Goal: Entertainment & Leisure: Consume media (video, audio)

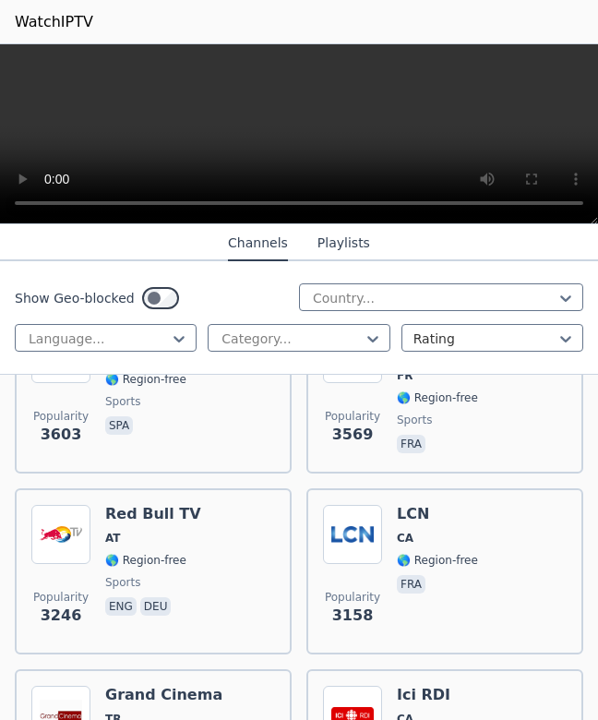
scroll to position [1012, 0]
click at [342, 242] on button "Playlists" at bounding box center [343, 243] width 53 height 35
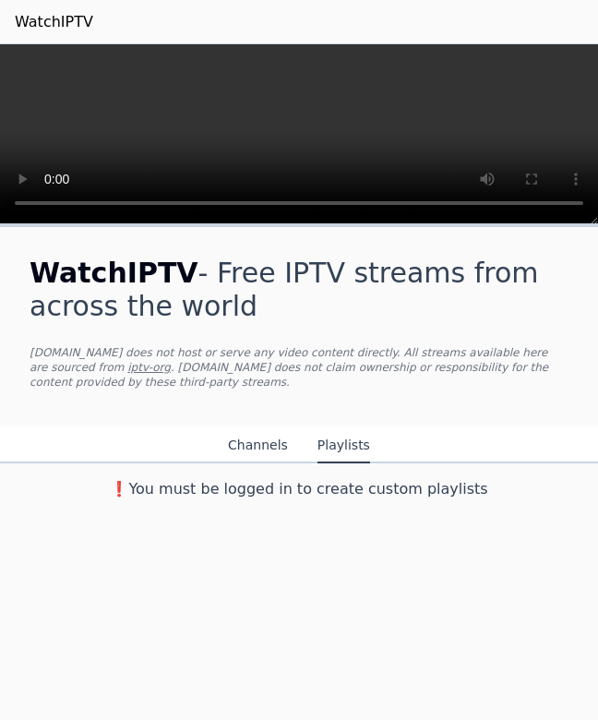
scroll to position [0, 0]
click at [247, 439] on button "Channels" at bounding box center [258, 445] width 60 height 35
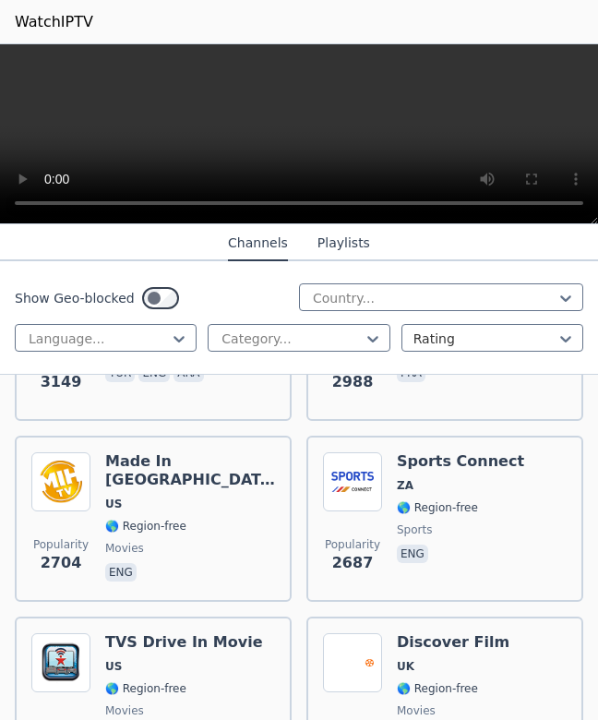
scroll to position [1429, 0]
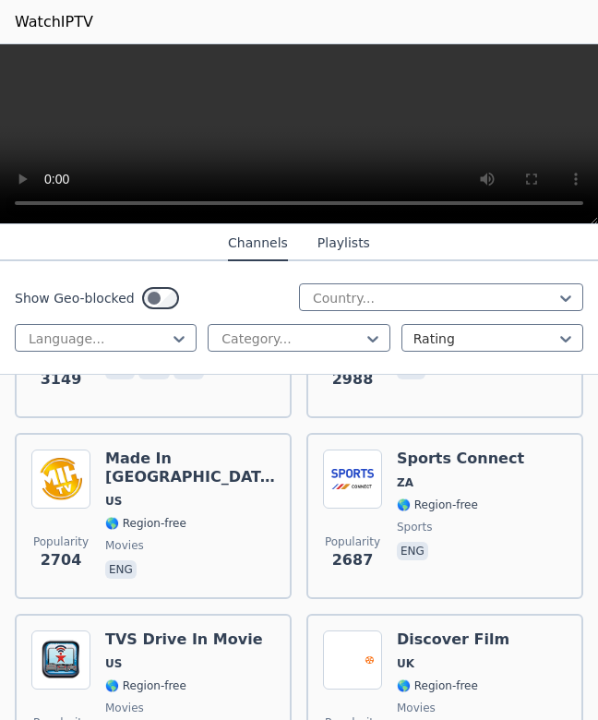
click at [74, 485] on img at bounding box center [60, 478] width 59 height 59
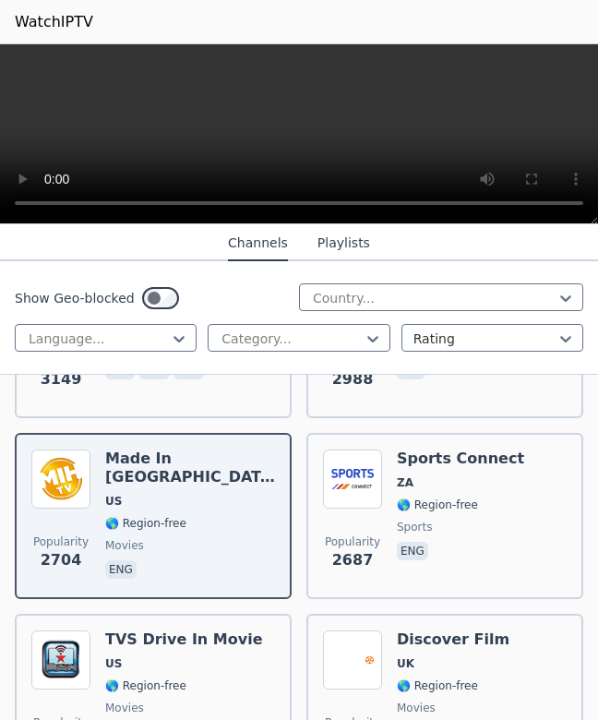
click at [220, 163] on video at bounding box center [299, 134] width 598 height 180
click at [297, 140] on video at bounding box center [299, 134] width 598 height 180
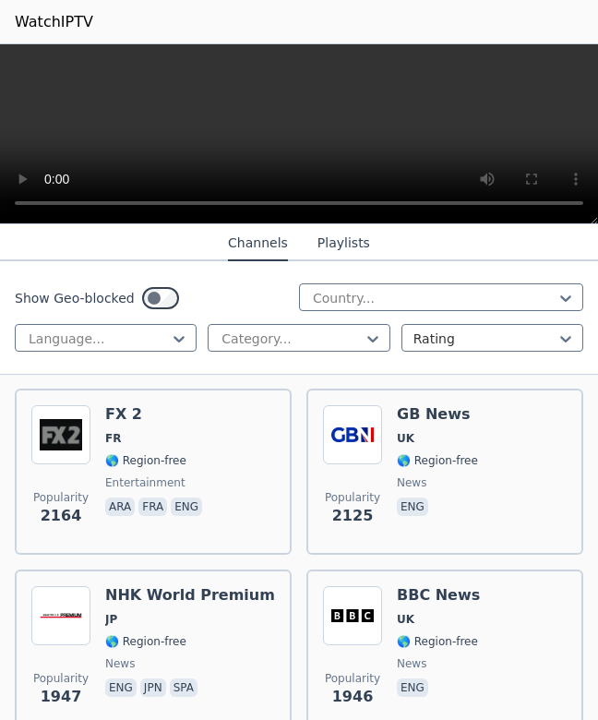
scroll to position [2382, 0]
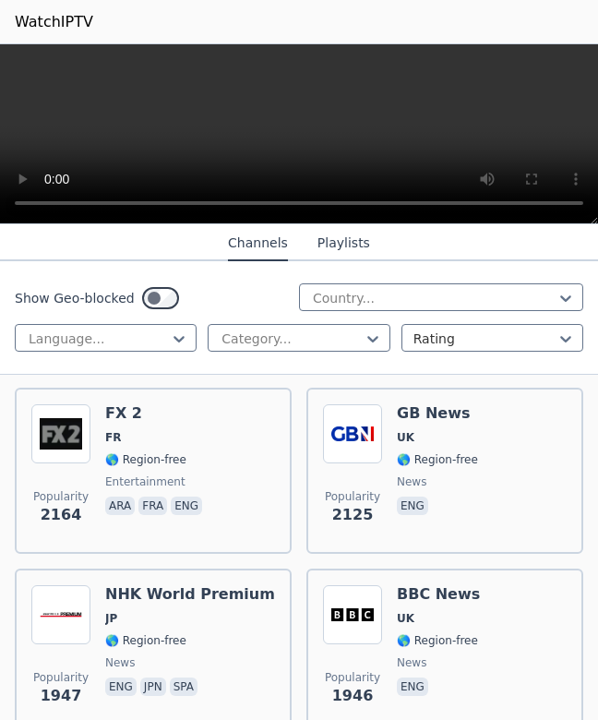
click at [353, 605] on img at bounding box center [352, 614] width 59 height 59
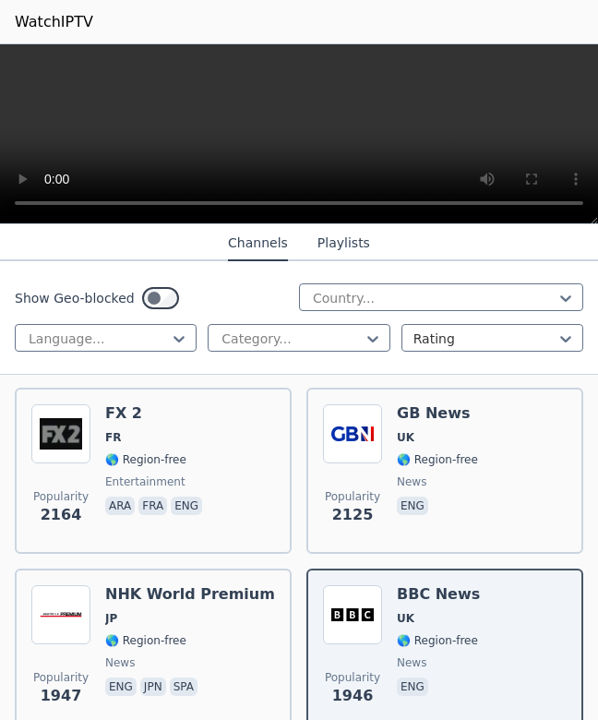
click at [300, 135] on video at bounding box center [299, 134] width 598 height 180
click at [214, 135] on video at bounding box center [299, 134] width 598 height 180
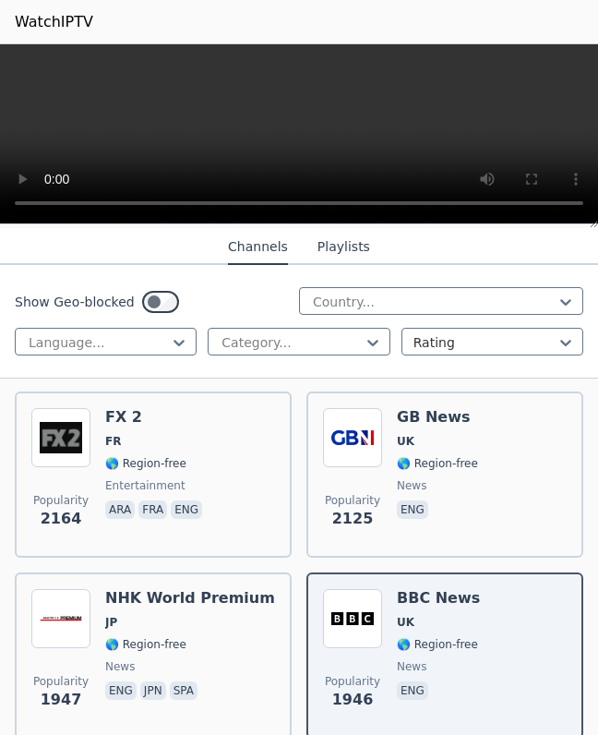
click at [4, 55] on video at bounding box center [299, 134] width 598 height 180
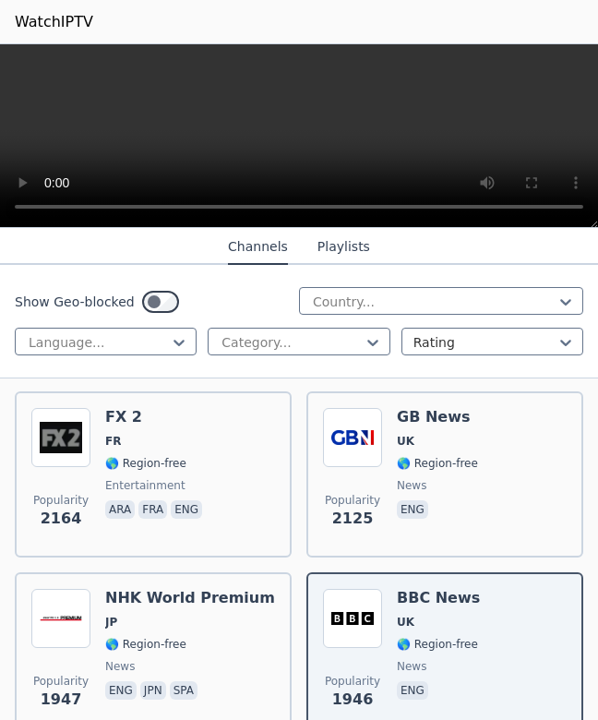
click at [246, 293] on div "Show Geo-blocked Country..." at bounding box center [299, 302] width 569 height 30
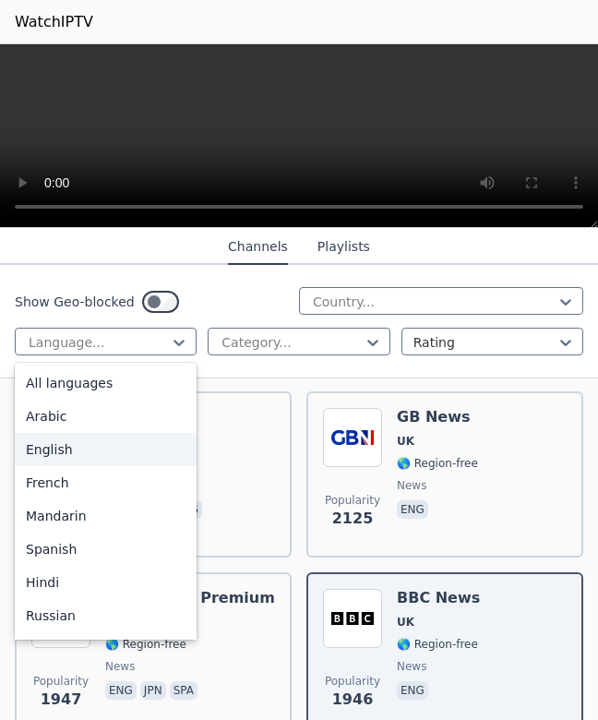
click at [59, 449] on div "English" at bounding box center [106, 449] width 182 height 33
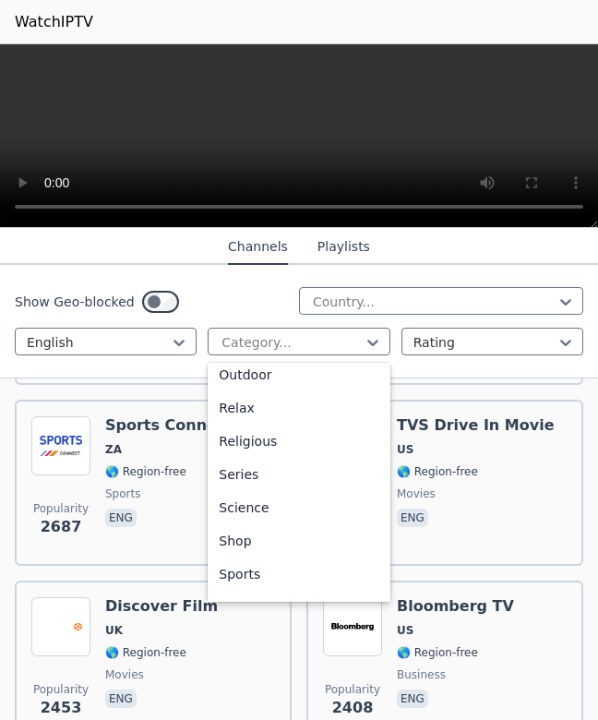
scroll to position [617, 0]
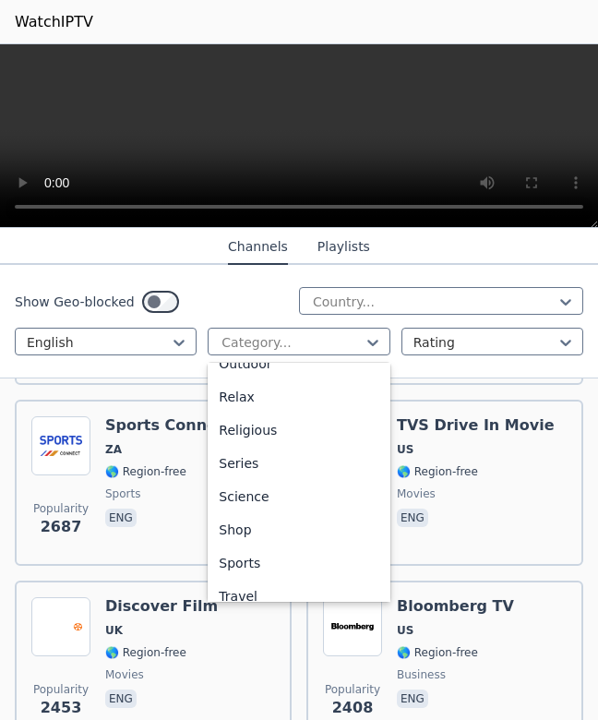
click at [256, 569] on div "Sports" at bounding box center [299, 562] width 182 height 33
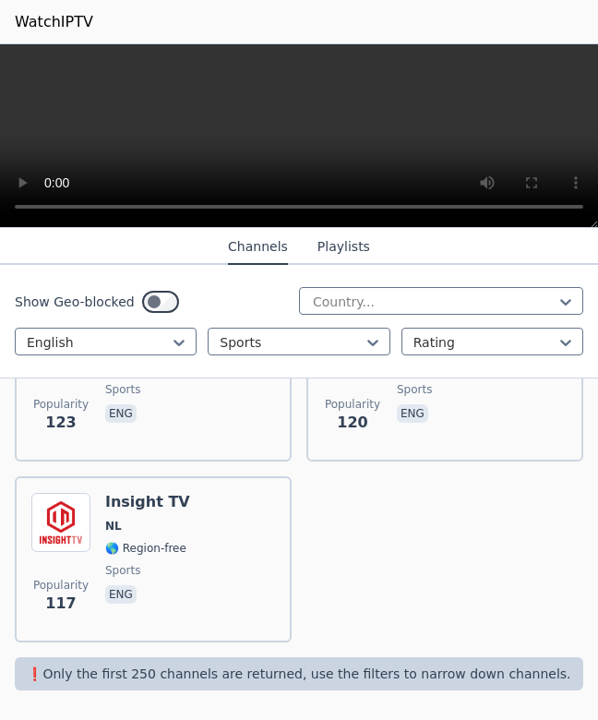
scroll to position [4298, 0]
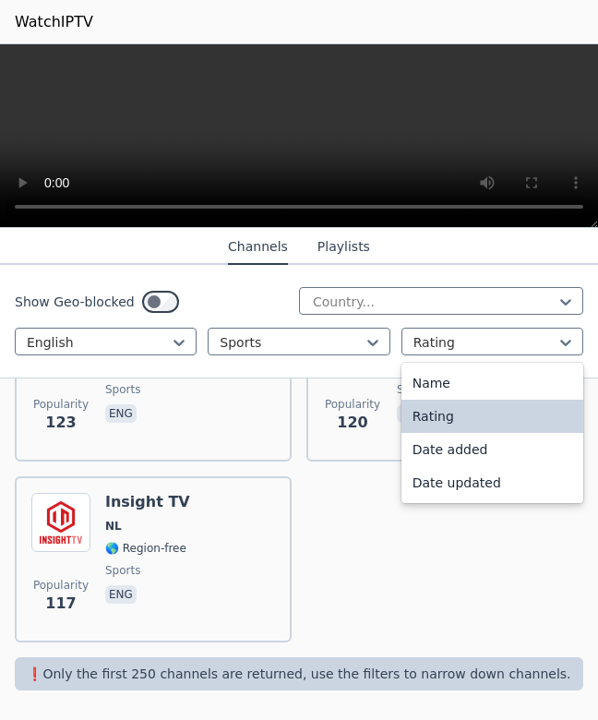
click at [423, 382] on div "Name" at bounding box center [492, 382] width 182 height 33
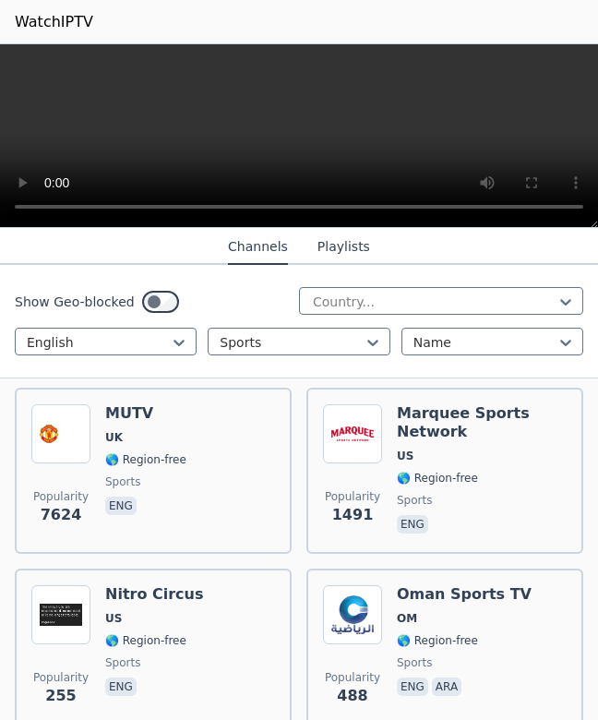
scroll to position [2211, 0]
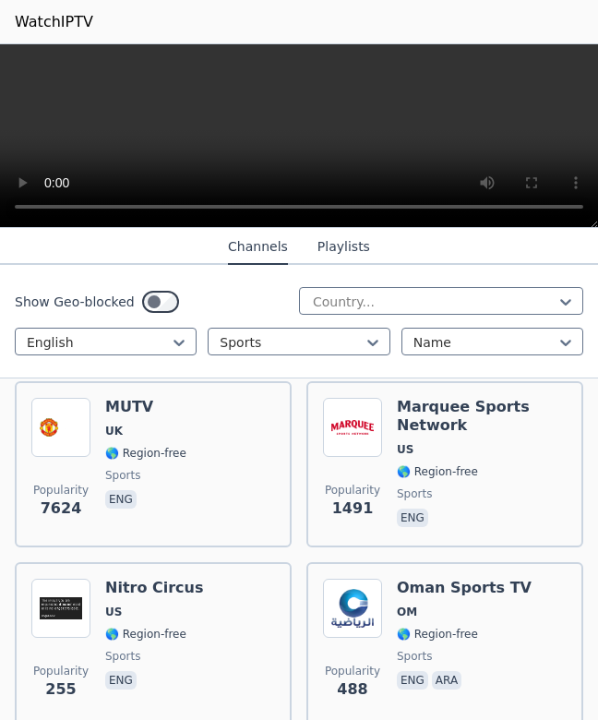
click at [445, 445] on span "US" at bounding box center [482, 449] width 170 height 15
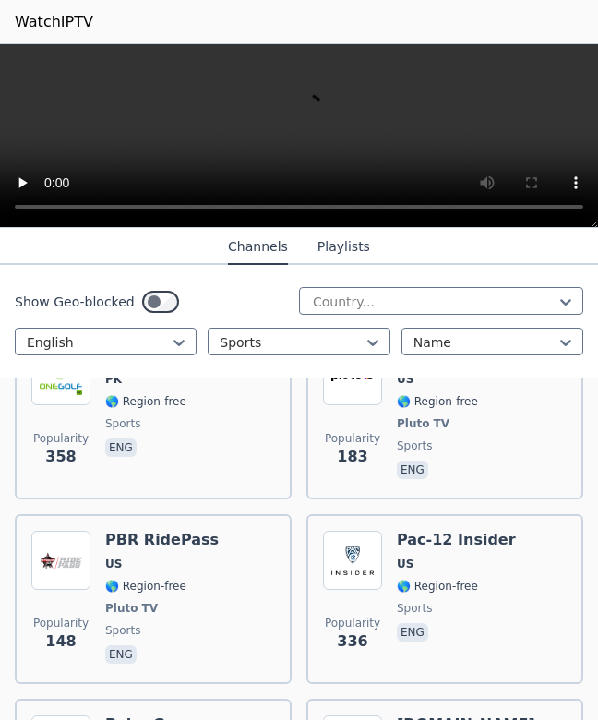
scroll to position [2633, 0]
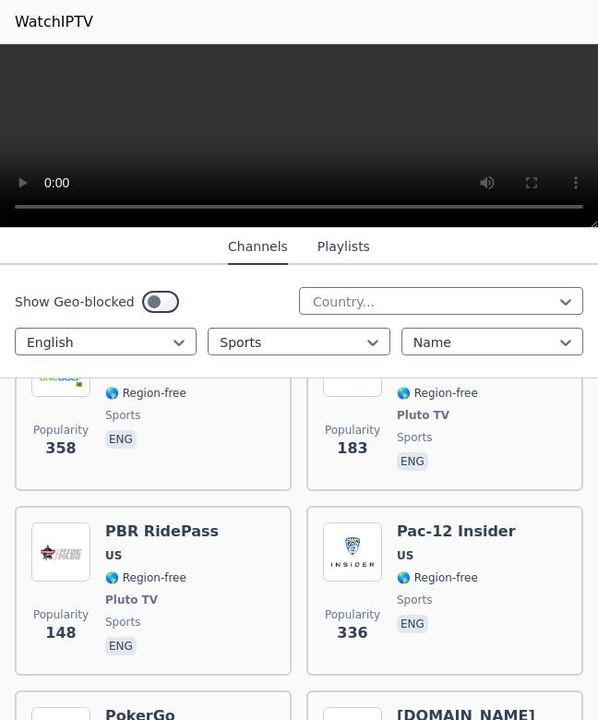
click at [430, 551] on span "US" at bounding box center [456, 555] width 119 height 15
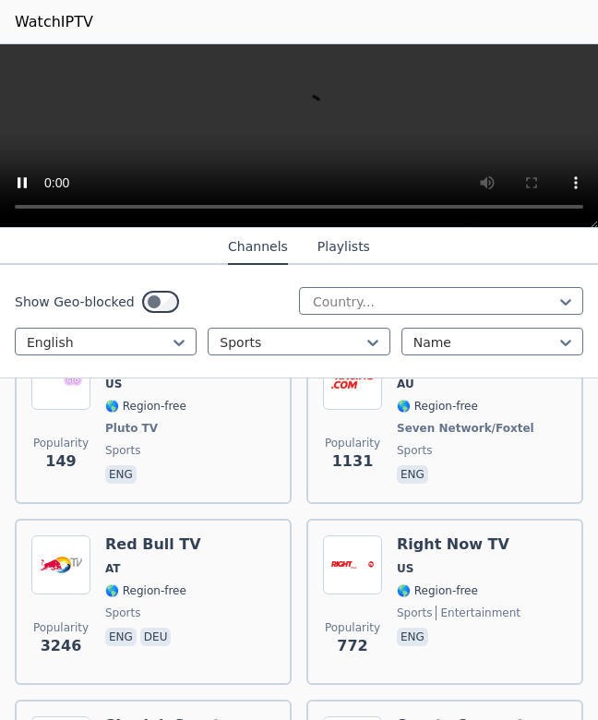
scroll to position [3001, 0]
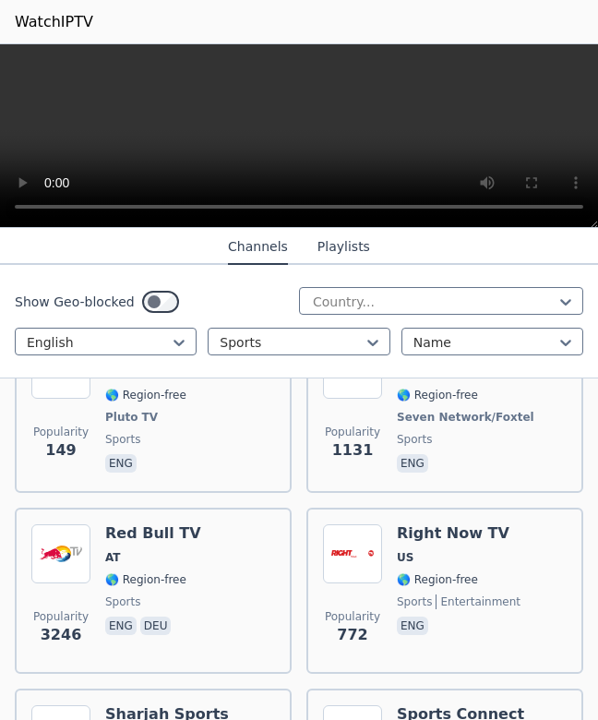
click at [280, 158] on video at bounding box center [299, 136] width 598 height 184
click at [294, 140] on video at bounding box center [299, 136] width 598 height 184
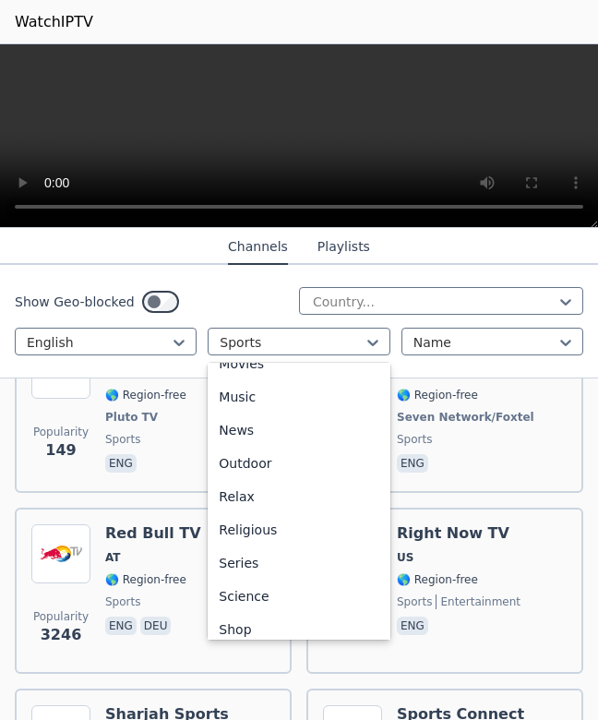
scroll to position [512, 0]
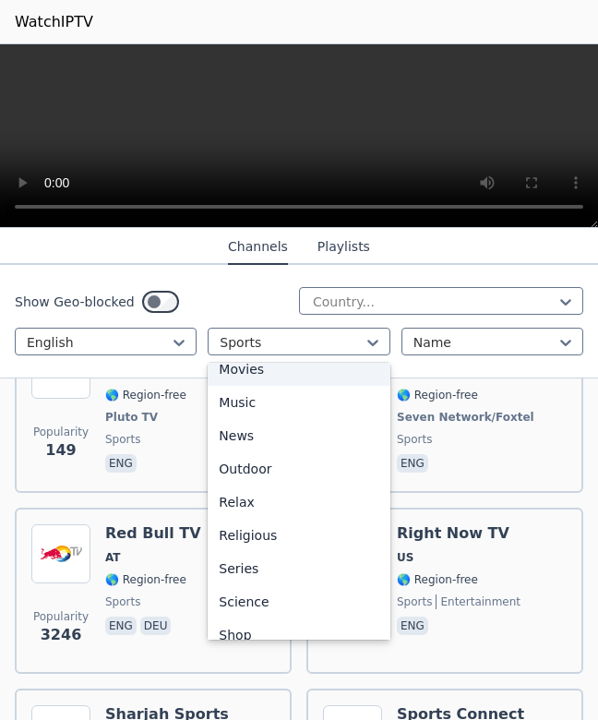
click at [229, 372] on div "Movies" at bounding box center [299, 369] width 182 height 33
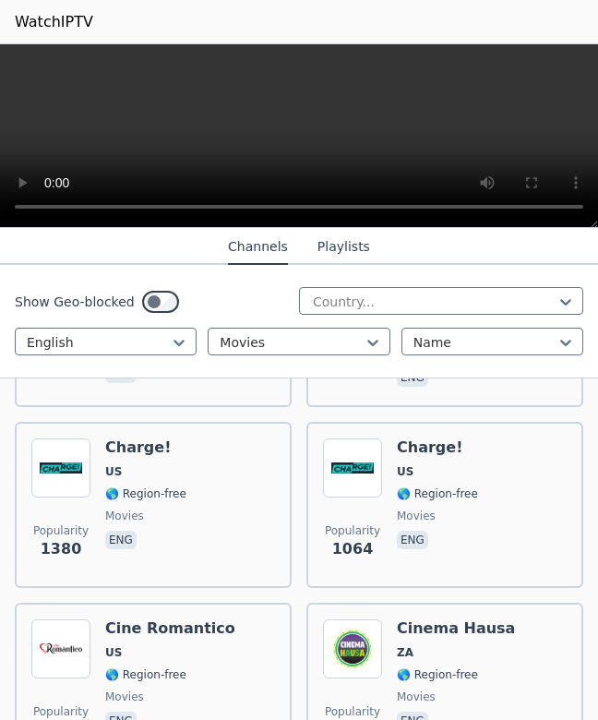
scroll to position [740, 0]
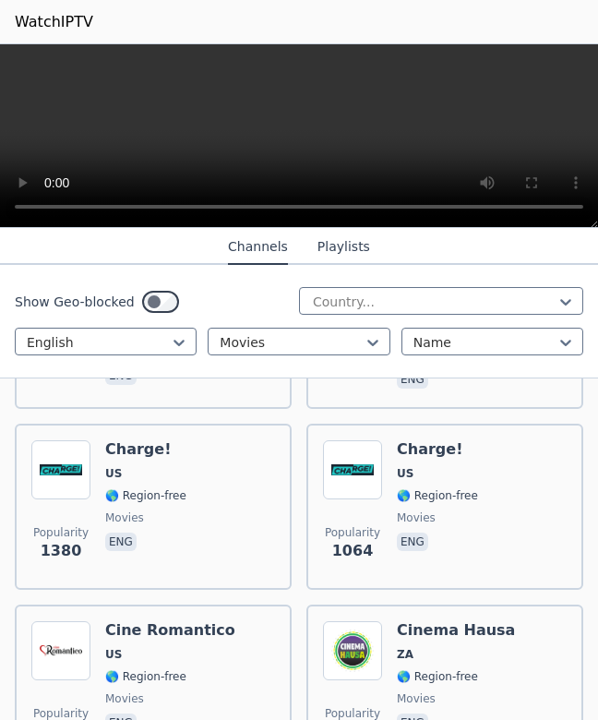
click at [63, 453] on img at bounding box center [60, 469] width 59 height 59
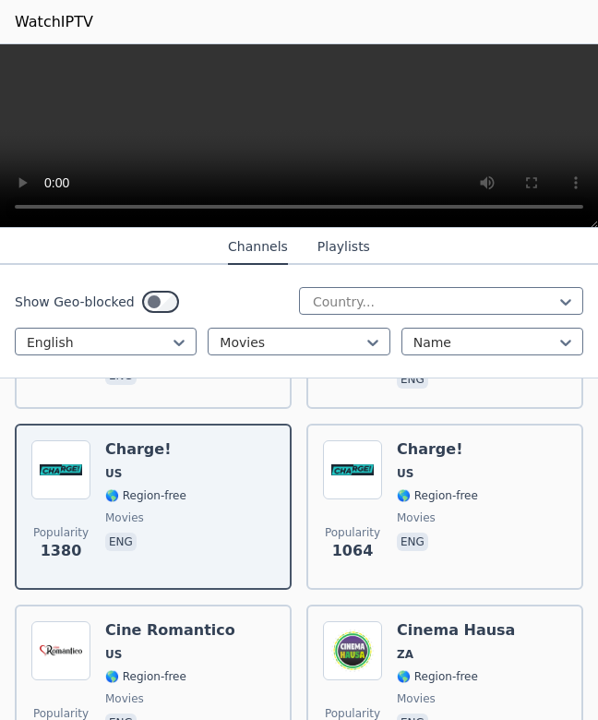
click at [365, 470] on img at bounding box center [352, 469] width 59 height 59
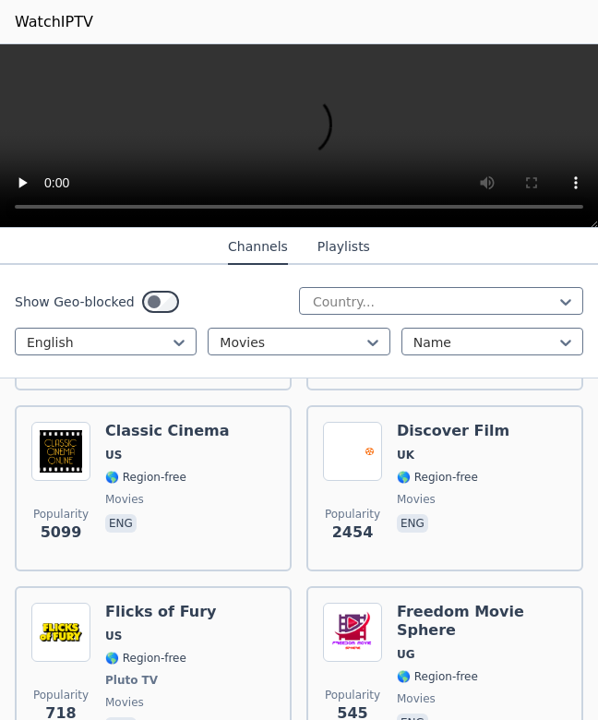
scroll to position [1121, 0]
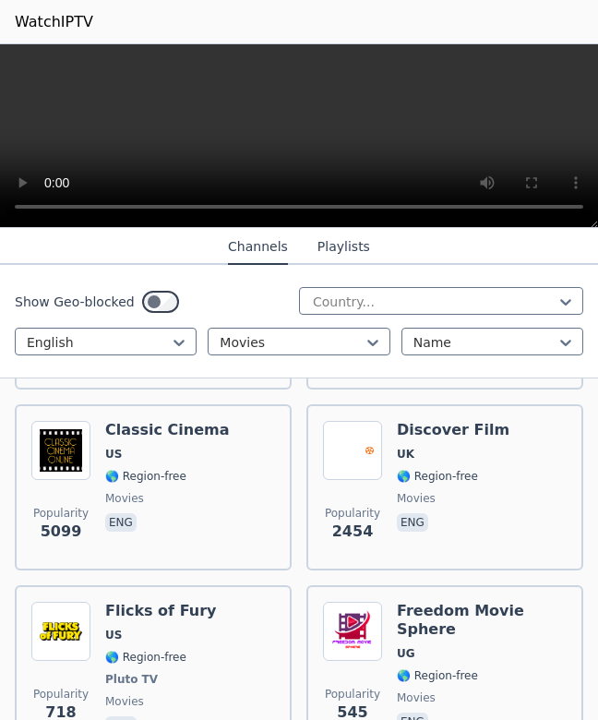
click at [169, 447] on div "Classic Cinema US 🌎 Region-free movies eng" at bounding box center [167, 487] width 125 height 133
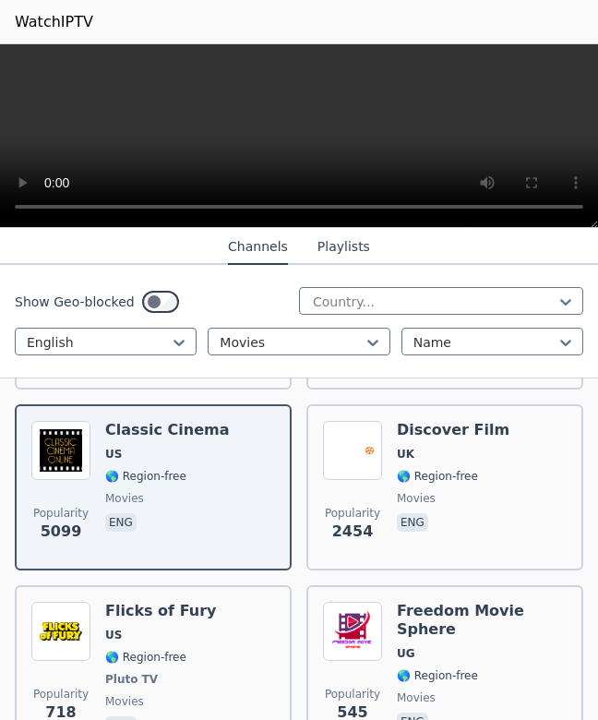
click at [382, 482] on div "Popularity 2454 Discover Film UK 🌎 Region-free movies eng" at bounding box center [445, 487] width 244 height 133
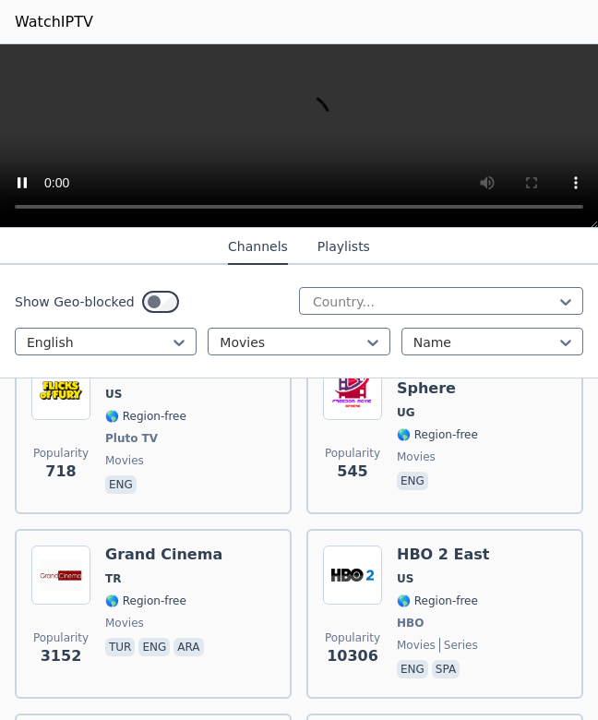
scroll to position [1364, 0]
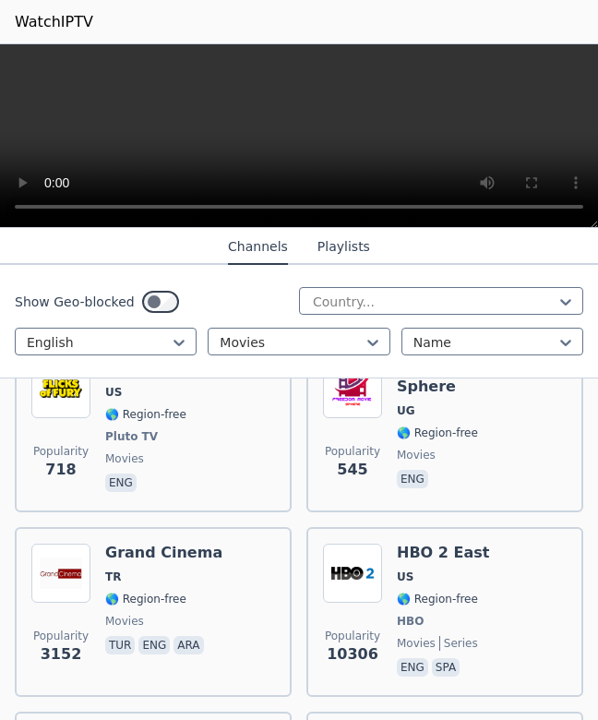
click at [463, 549] on div "HBO 2 East US 🌎 Region-free HBO movies series eng spa" at bounding box center [443, 612] width 92 height 137
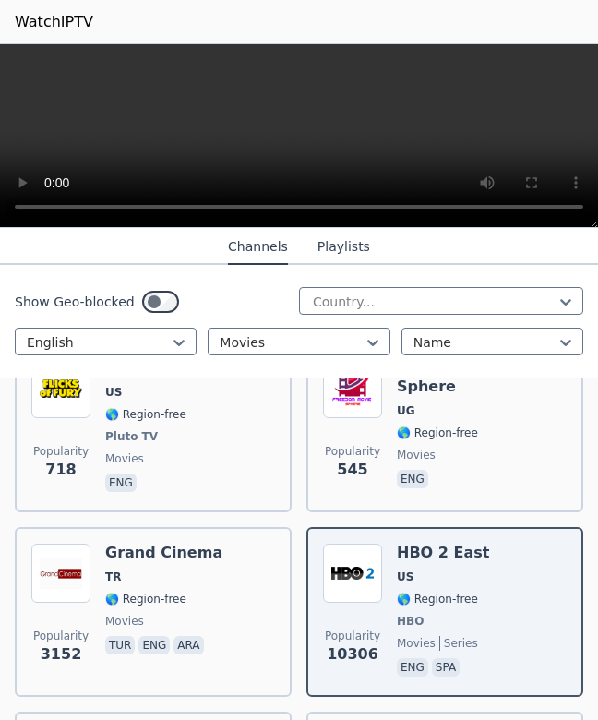
click at [213, 548] on div "Popularity 3152 Grand Cinema TR 🌎 Region-free movies tur eng ara" at bounding box center [153, 612] width 244 height 137
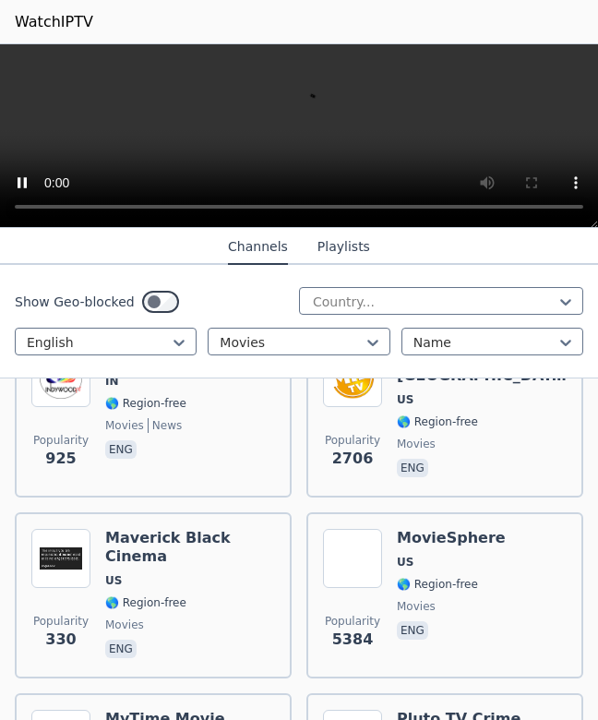
scroll to position [1756, 0]
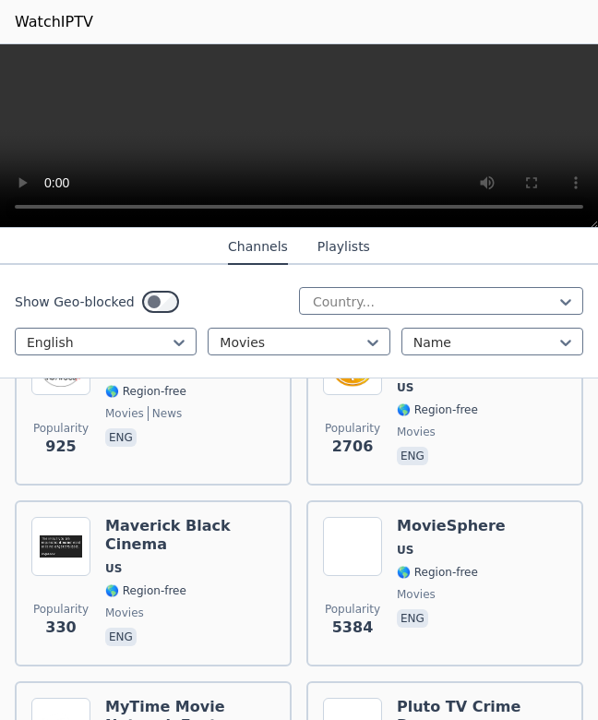
click at [353, 530] on img at bounding box center [352, 546] width 59 height 59
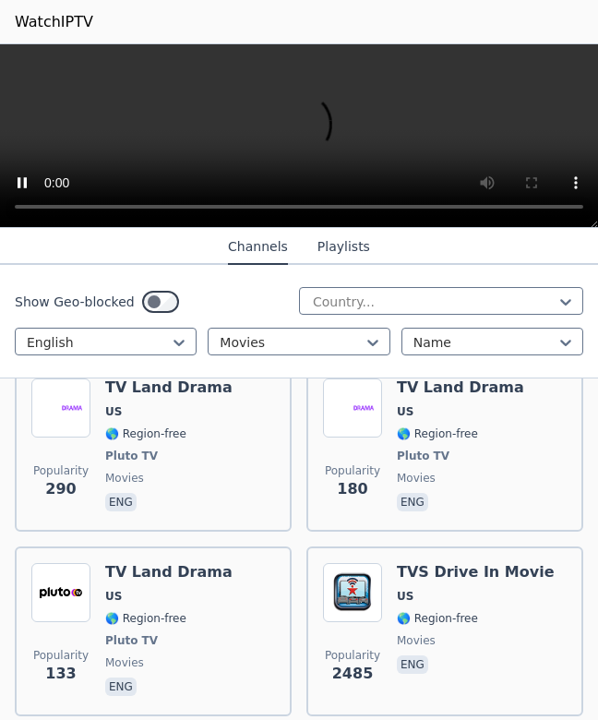
scroll to position [4771, 0]
click at [408, 563] on div "TVS Drive In Movie US 🌎 Region-free movies eng" at bounding box center [476, 631] width 158 height 137
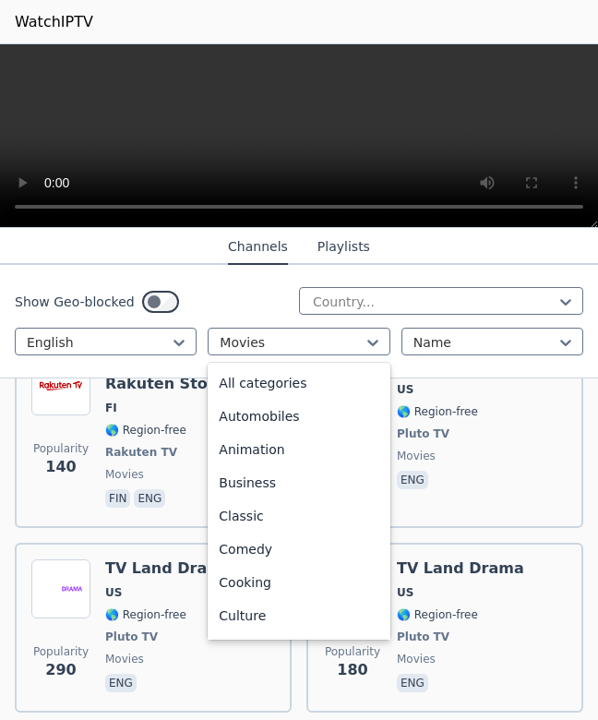
scroll to position [270, 0]
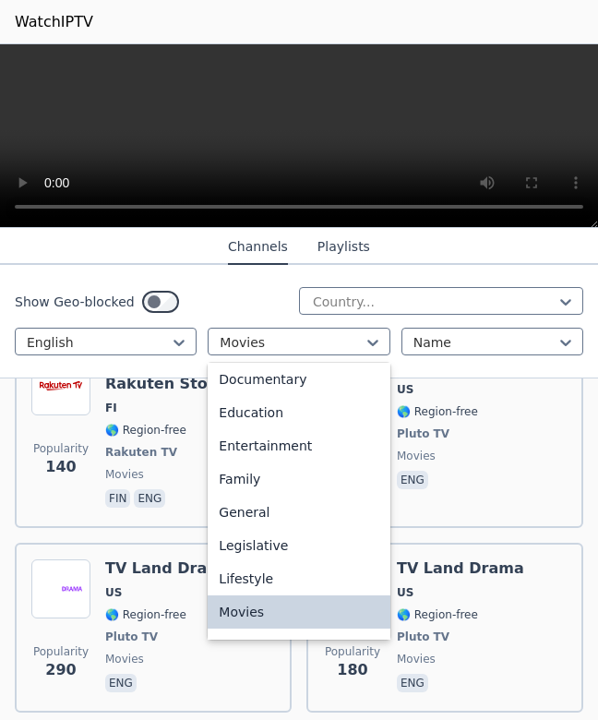
click at [257, 448] on div "Entertainment" at bounding box center [299, 445] width 182 height 33
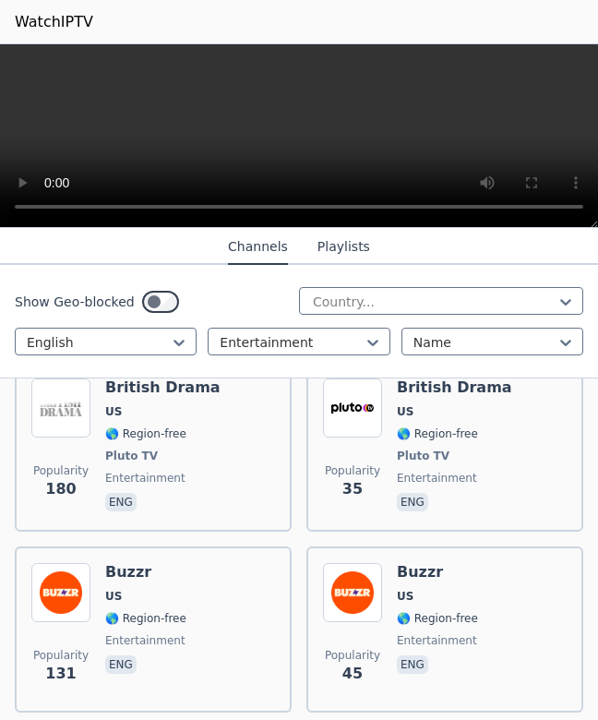
scroll to position [1778, 0]
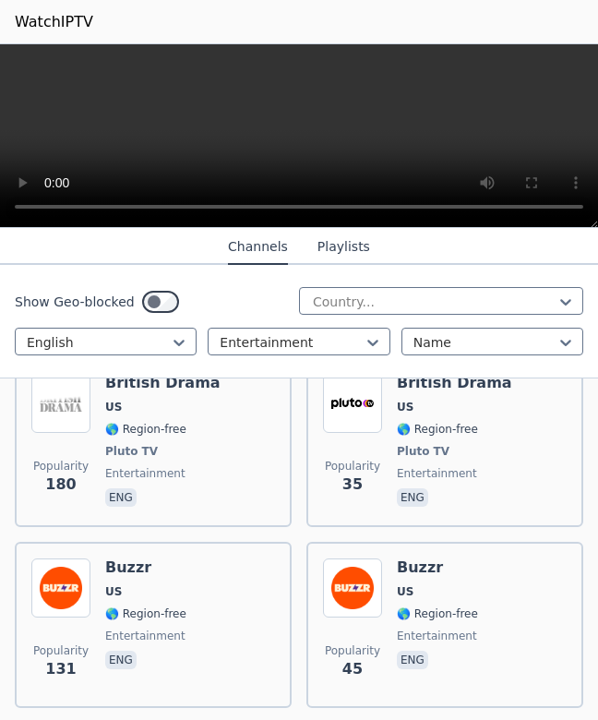
click at [183, 584] on span "US" at bounding box center [145, 591] width 81 height 15
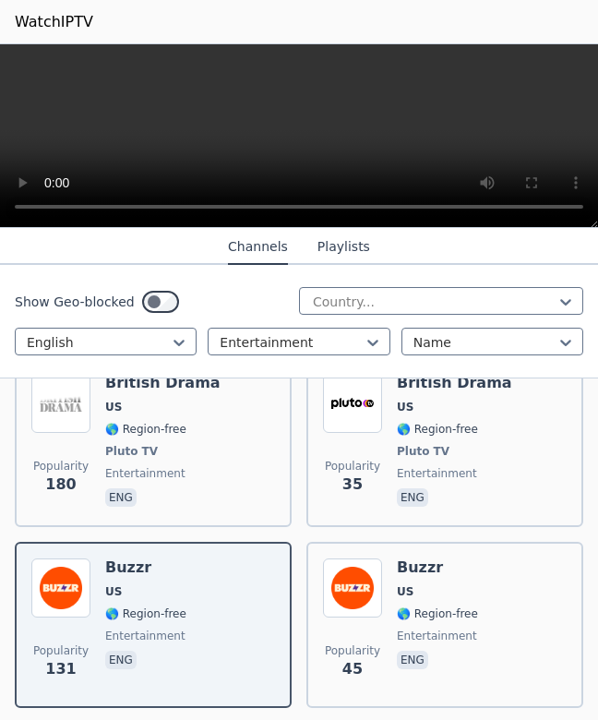
click at [352, 558] on img at bounding box center [352, 587] width 59 height 59
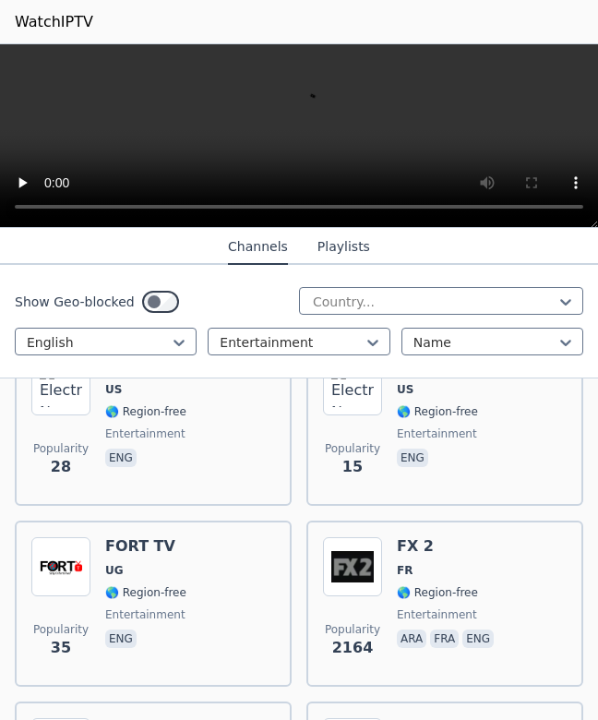
scroll to position [3270, 0]
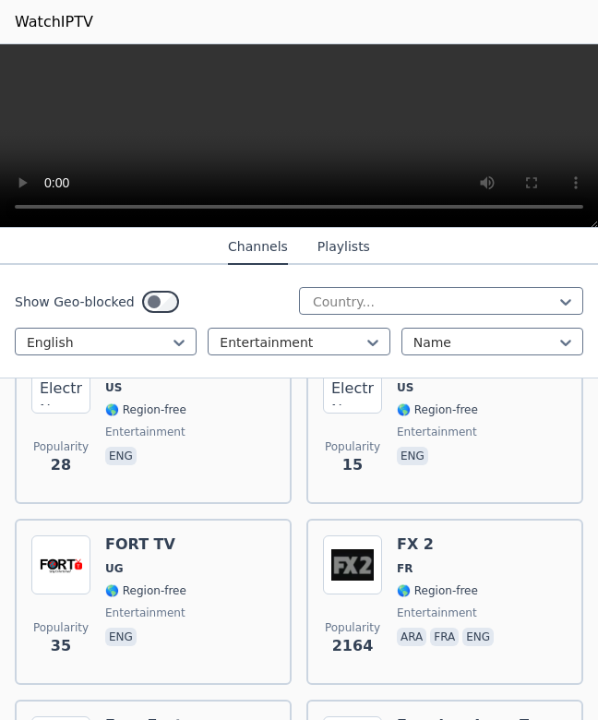
click at [430, 561] on span "FR" at bounding box center [447, 568] width 101 height 15
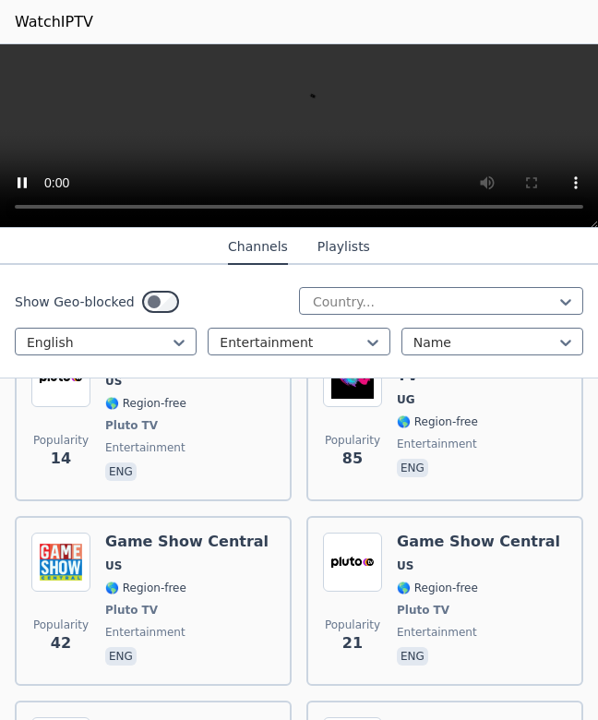
scroll to position [3642, 0]
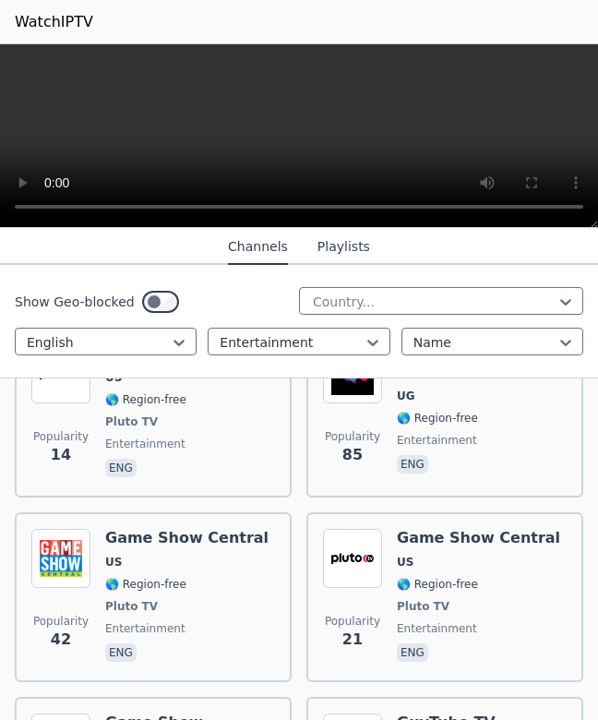
click at [207, 529] on div "Game Show Central US 🌎 Region-free Pluto TV entertainment eng" at bounding box center [186, 597] width 163 height 137
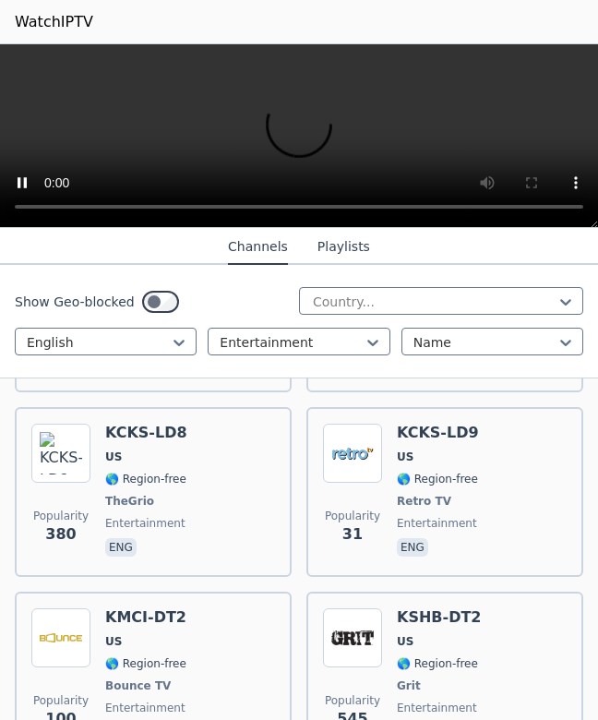
scroll to position [5237, 0]
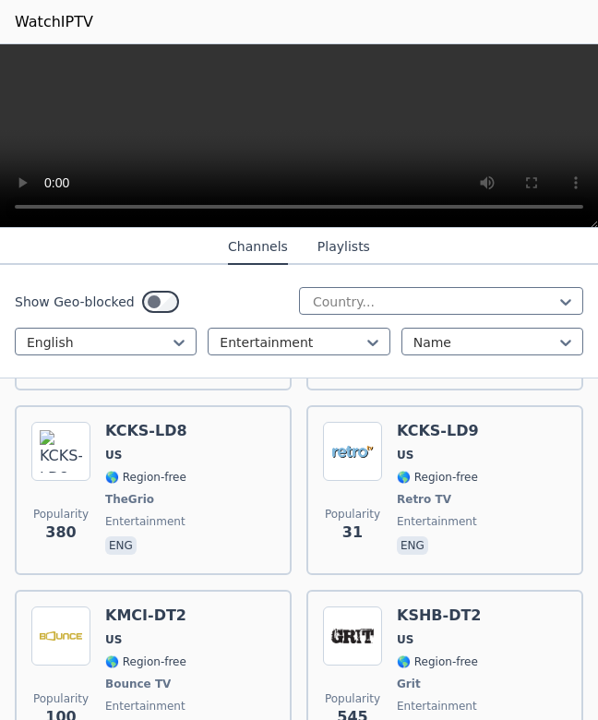
click at [354, 606] on img at bounding box center [352, 635] width 59 height 59
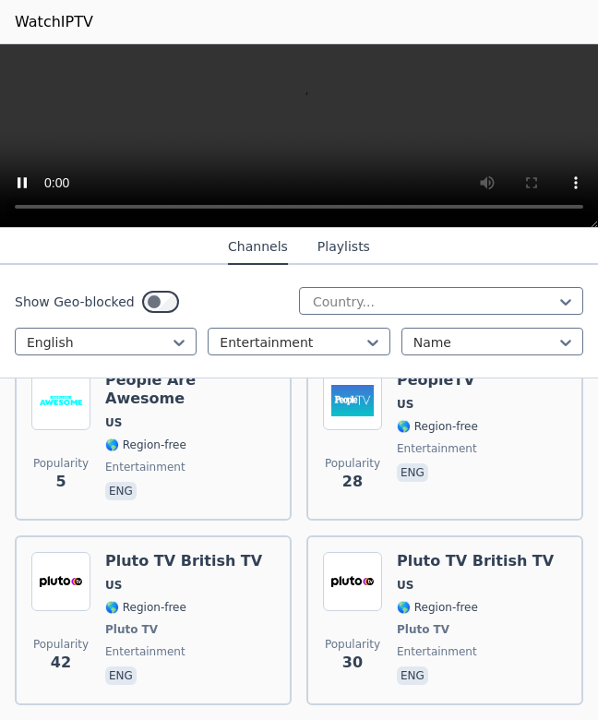
scroll to position [6932, 0]
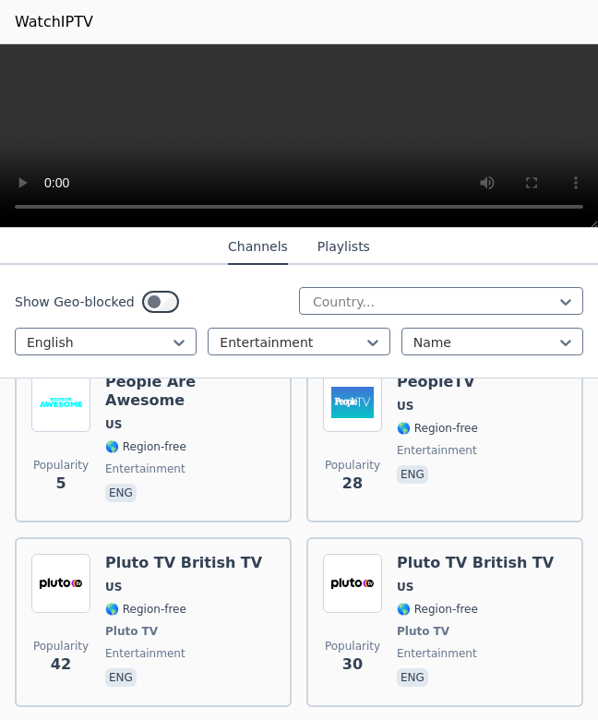
click at [175, 554] on div "Pluto TV British TV US 🌎 Region-free Pluto TV entertainment eng" at bounding box center [183, 622] width 157 height 137
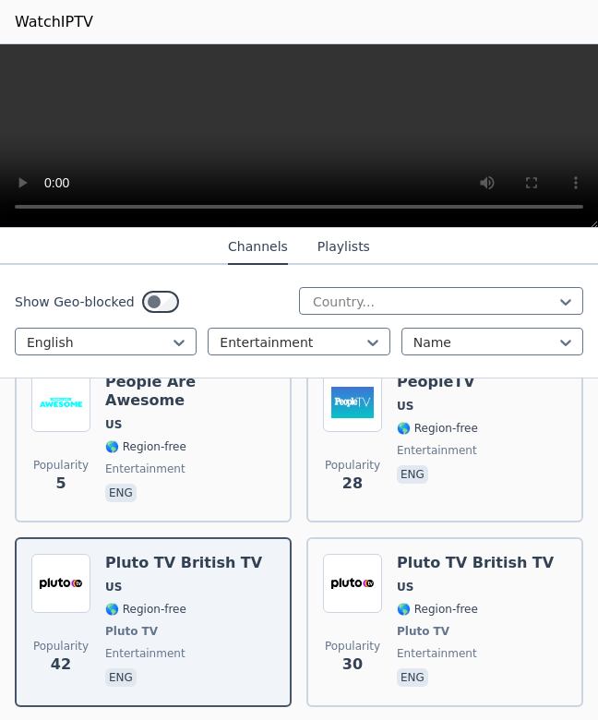
click at [413, 580] on span "US" at bounding box center [475, 587] width 157 height 15
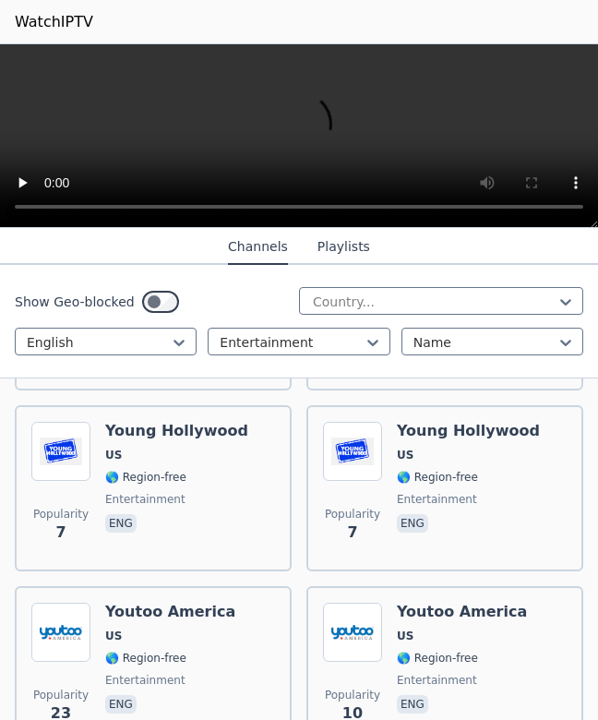
scroll to position [10386, 0]
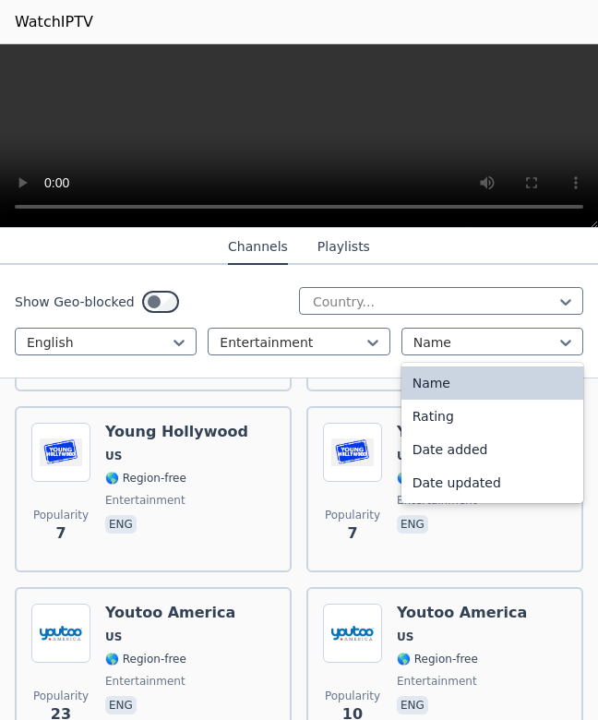
click at [389, 371] on div "Show Geo-blocked Country... English Entertainment Name selected, 1 of 4. 4 resu…" at bounding box center [299, 322] width 598 height 114
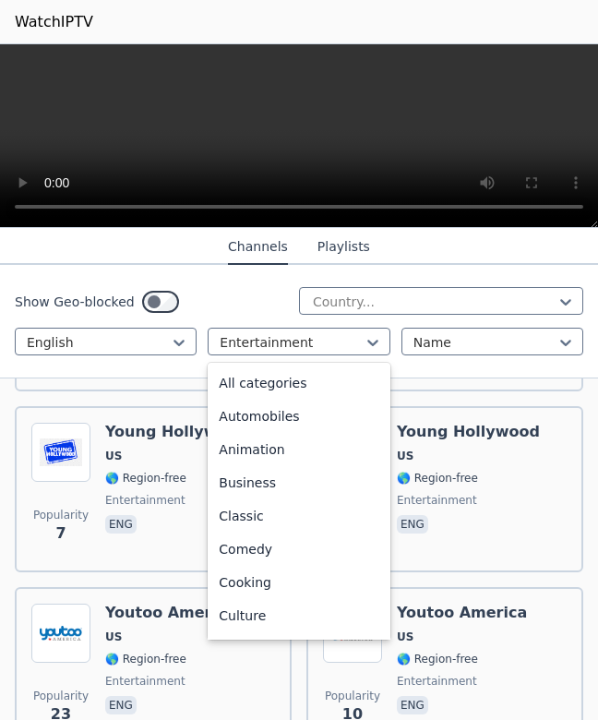
scroll to position [103, 0]
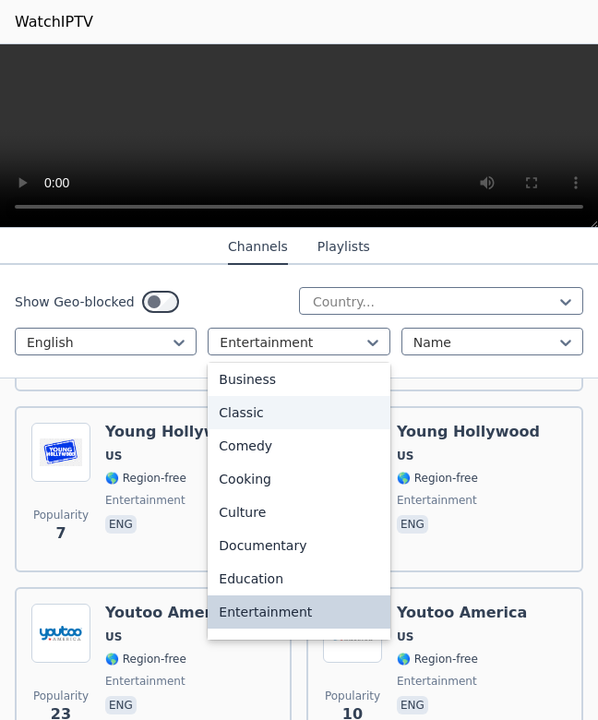
click at [237, 413] on div "Classic" at bounding box center [299, 412] width 182 height 33
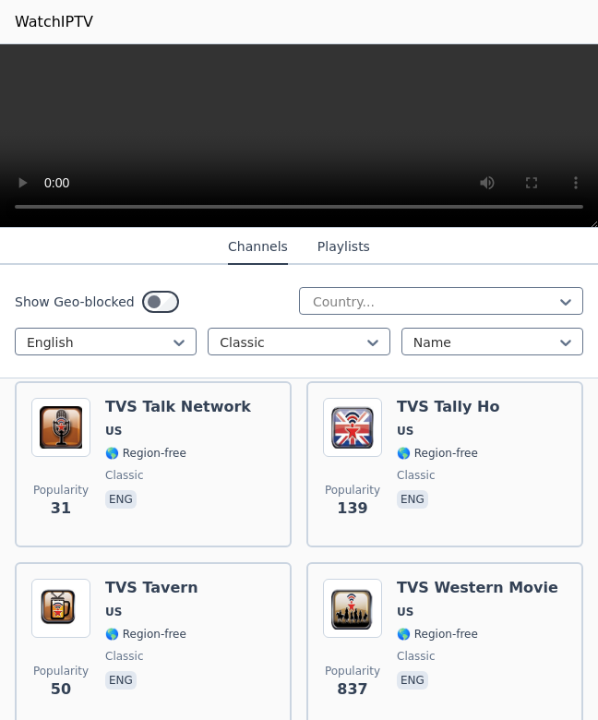
scroll to position [2246, 0]
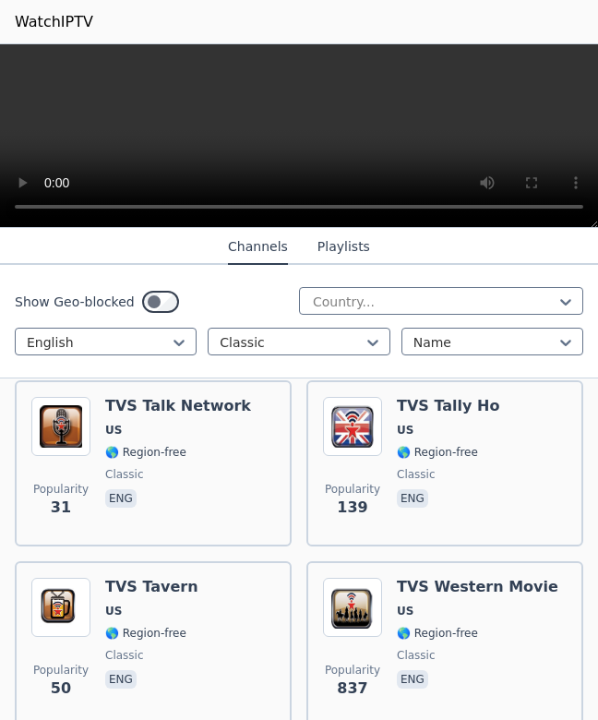
click at [435, 419] on div "TVS Tally Ho US 🌎 Region-free classic eng" at bounding box center [448, 463] width 102 height 133
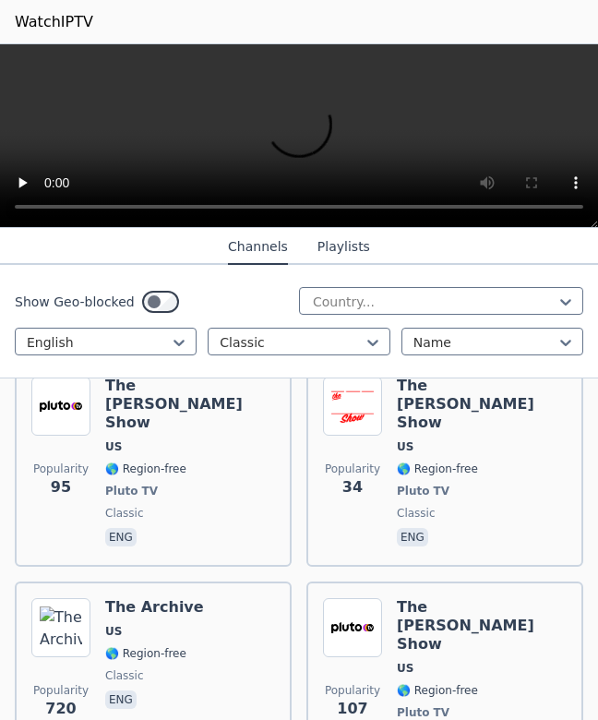
scroll to position [2629, 0]
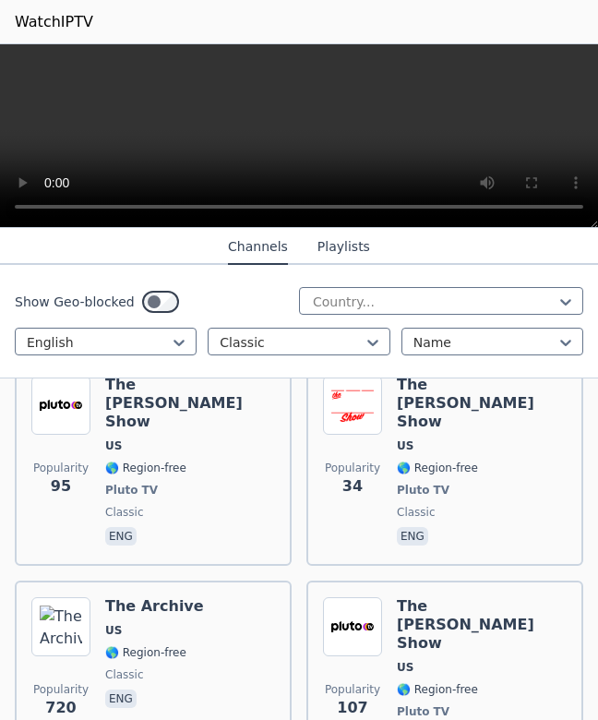
click at [450, 660] on span "US" at bounding box center [482, 667] width 170 height 15
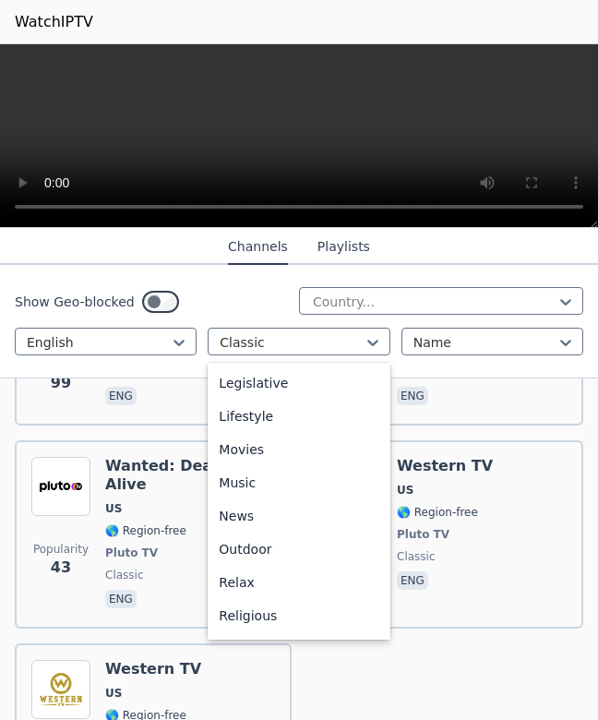
scroll to position [434, 0]
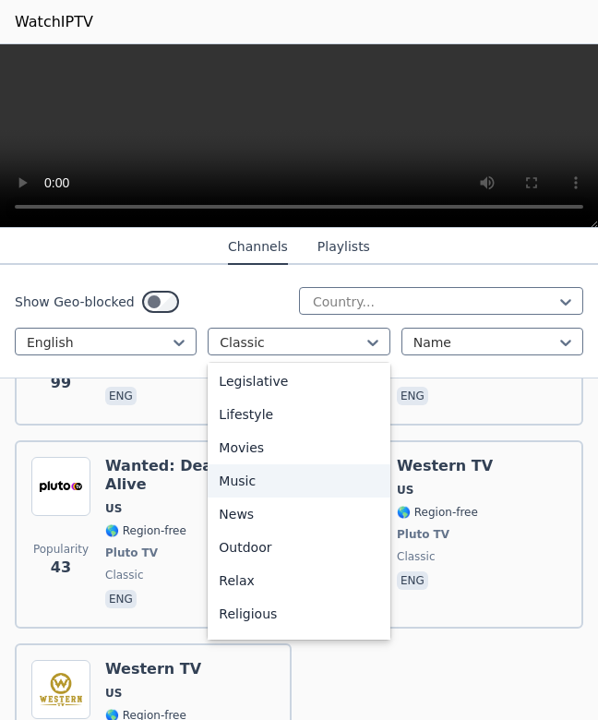
click at [246, 480] on div "Music" at bounding box center [299, 480] width 182 height 33
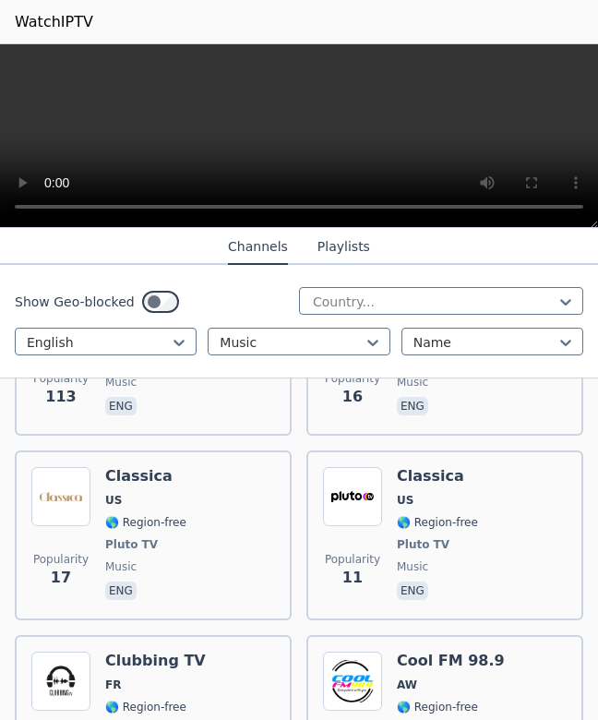
scroll to position [1808, 0]
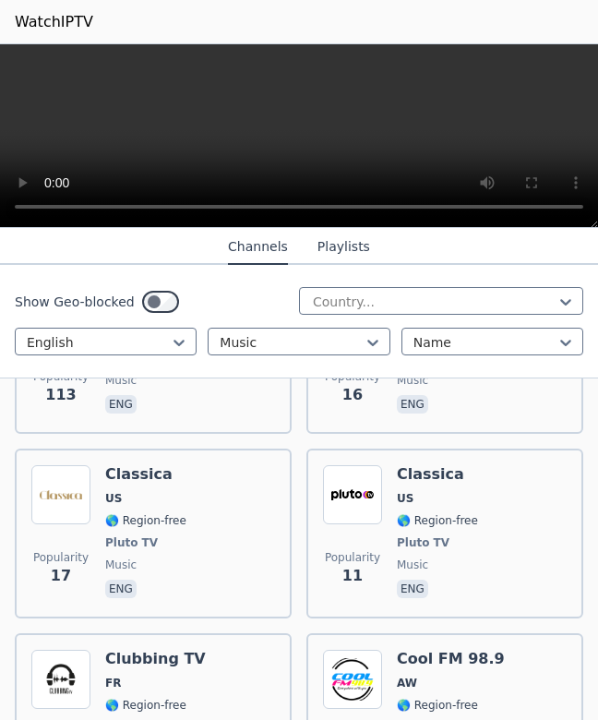
click at [192, 497] on div "Popularity 17 Classica US 🌎 Region-free Pluto TV music eng" at bounding box center [153, 533] width 244 height 137
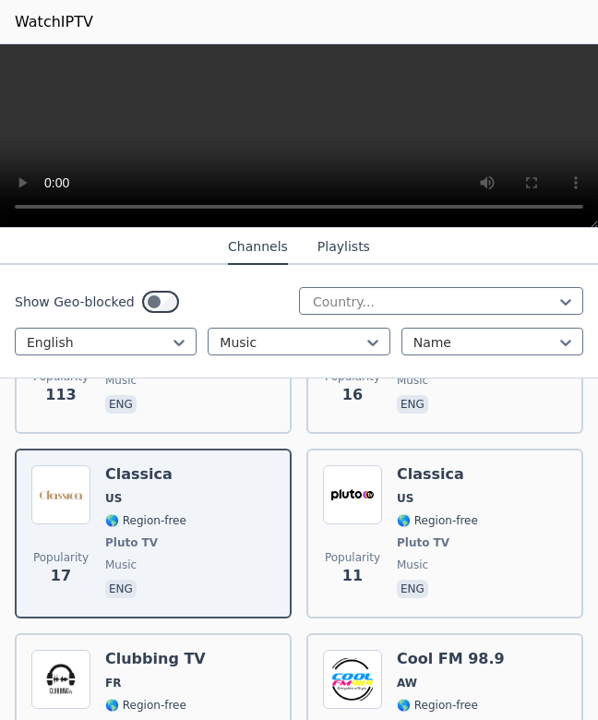
click at [448, 517] on span "🌎 Region-free" at bounding box center [437, 520] width 81 height 15
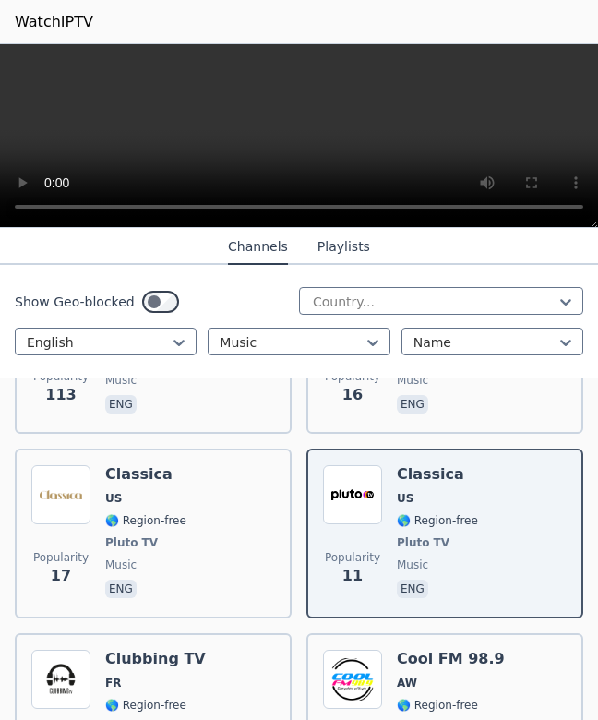
click at [260, 155] on video at bounding box center [299, 136] width 598 height 184
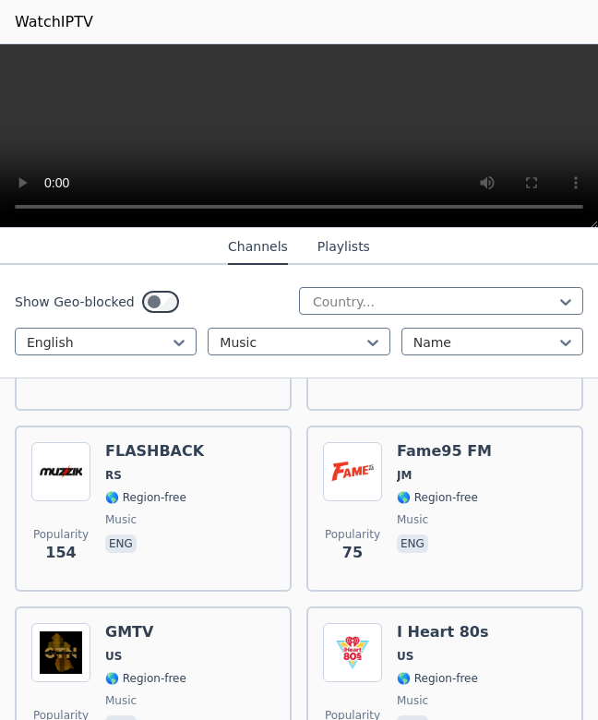
scroll to position [2559, 0]
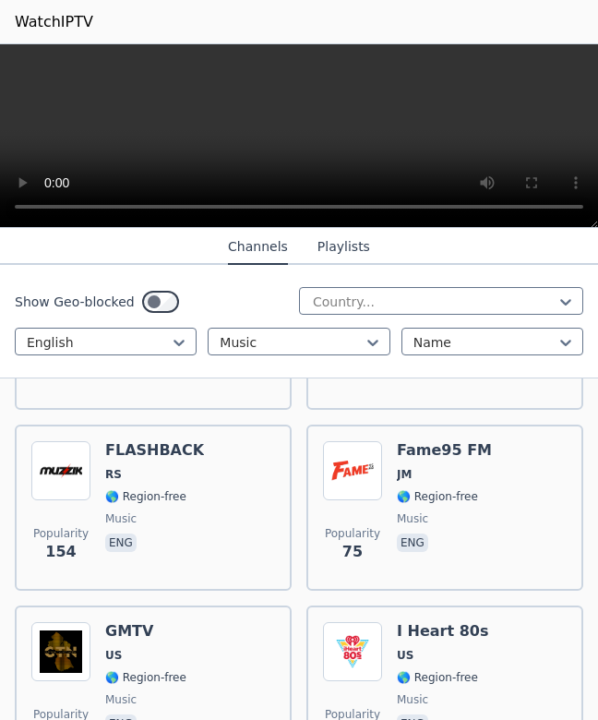
click at [101, 151] on video at bounding box center [299, 136] width 598 height 184
click at [289, 140] on video at bounding box center [299, 136] width 598 height 184
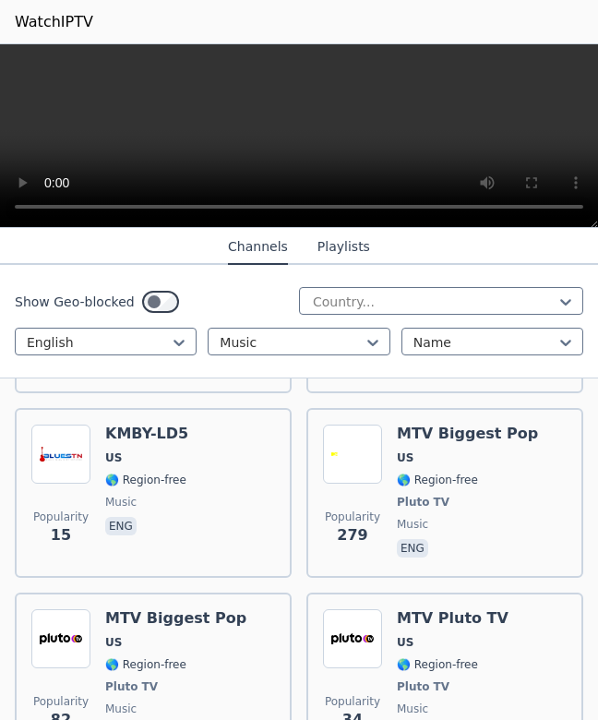
scroll to position [3120, 0]
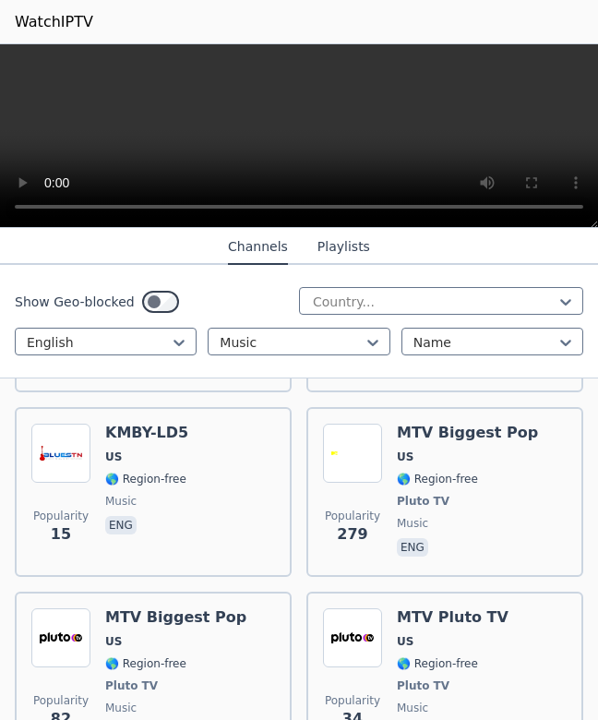
click at [115, 449] on span "US" at bounding box center [113, 456] width 17 height 15
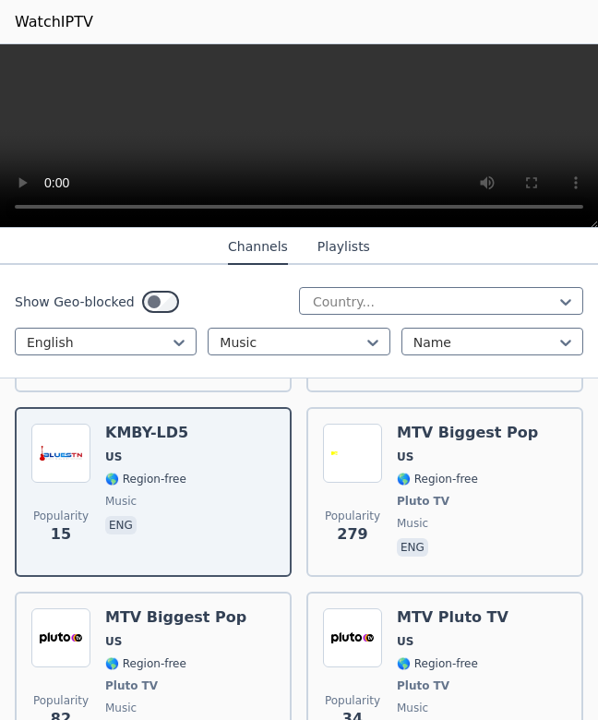
click at [253, 156] on video at bounding box center [299, 136] width 598 height 184
click at [293, 139] on video at bounding box center [299, 136] width 598 height 184
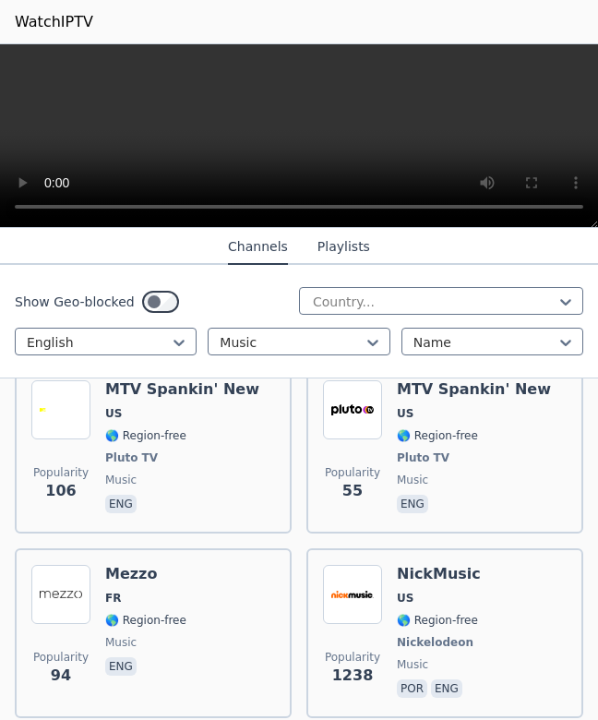
scroll to position [3534, 0]
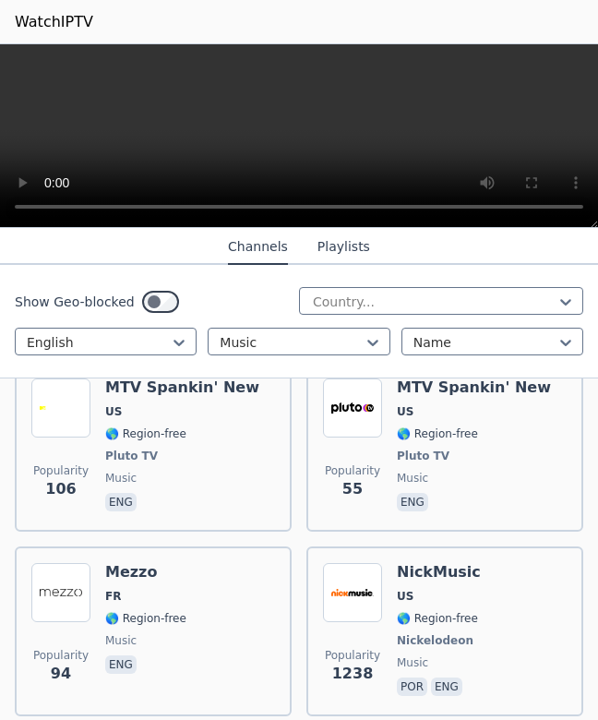
click at [177, 572] on h6 "Mezzo" at bounding box center [145, 572] width 81 height 18
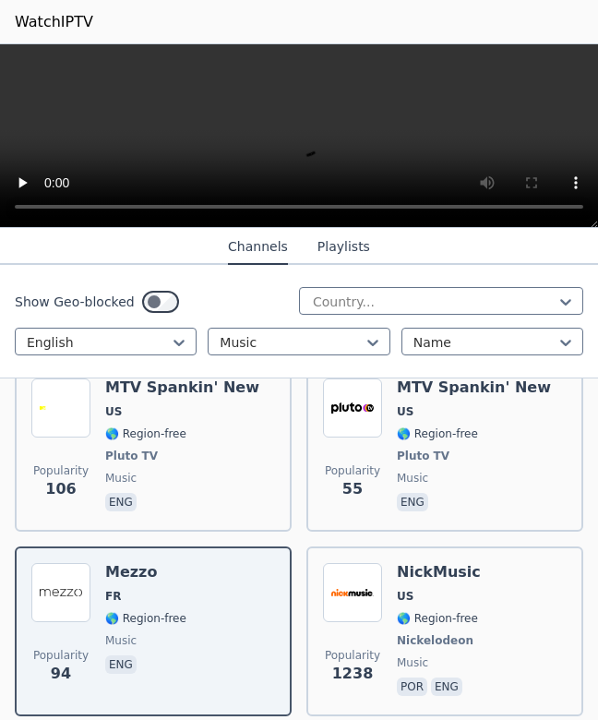
click at [202, 594] on div "Popularity 94 Mezzo FR 🌎 Region-free music eng" at bounding box center [153, 631] width 244 height 137
click at [297, 138] on video at bounding box center [299, 136] width 598 height 184
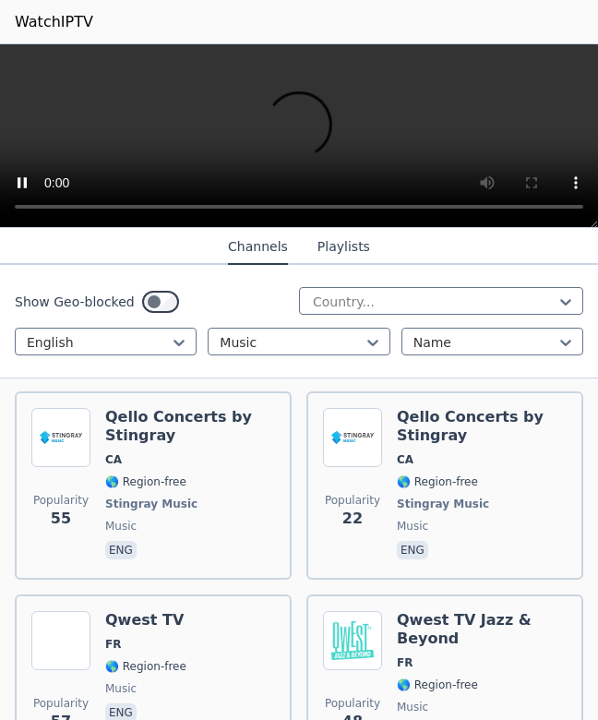
scroll to position [4422, 0]
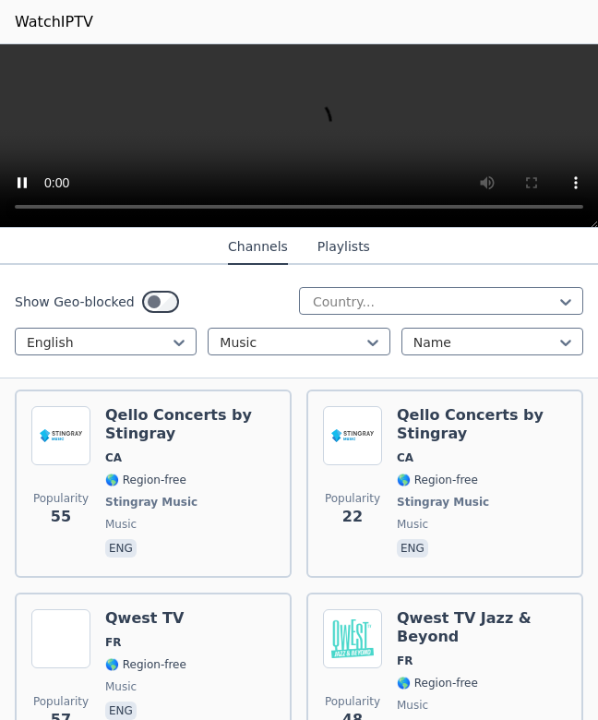
click at [216, 451] on span "CA" at bounding box center [190, 457] width 170 height 15
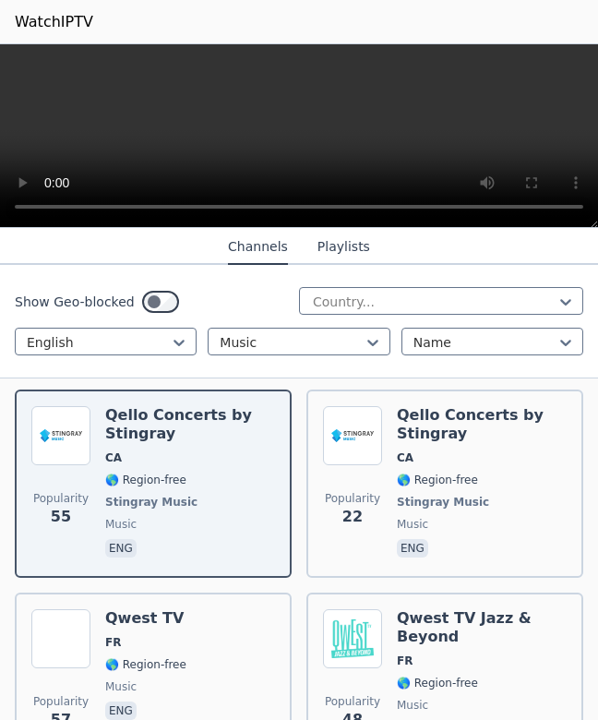
click at [380, 456] on img at bounding box center [352, 435] width 59 height 59
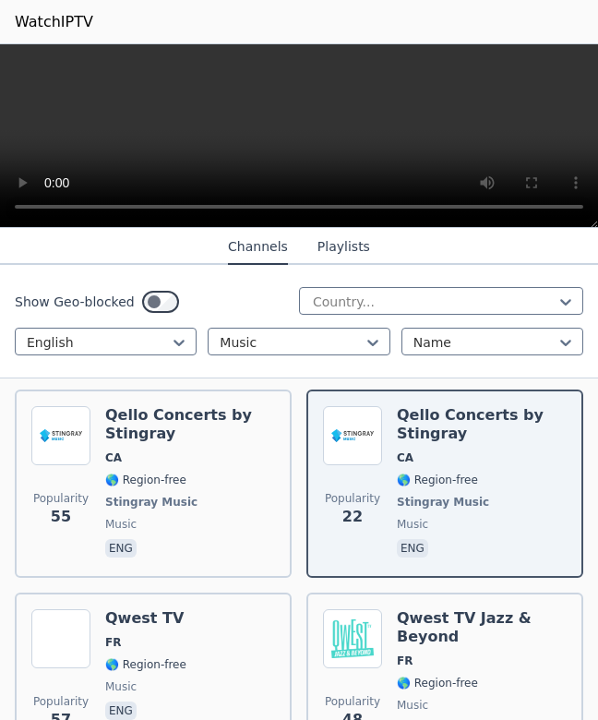
click at [203, 628] on div "Popularity 57 Qwest TV FR 🌎 Region-free music eng" at bounding box center [153, 675] width 244 height 133
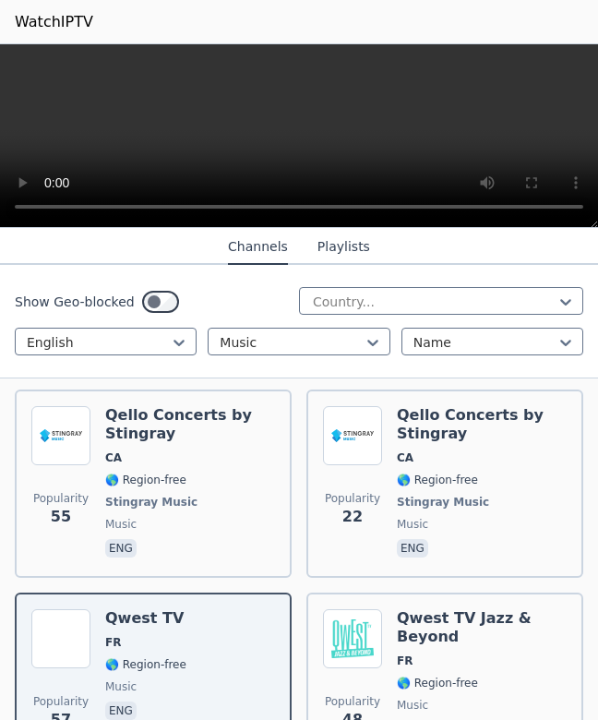
click at [420, 620] on h6 "Qwest TV Jazz & Beyond" at bounding box center [482, 627] width 170 height 37
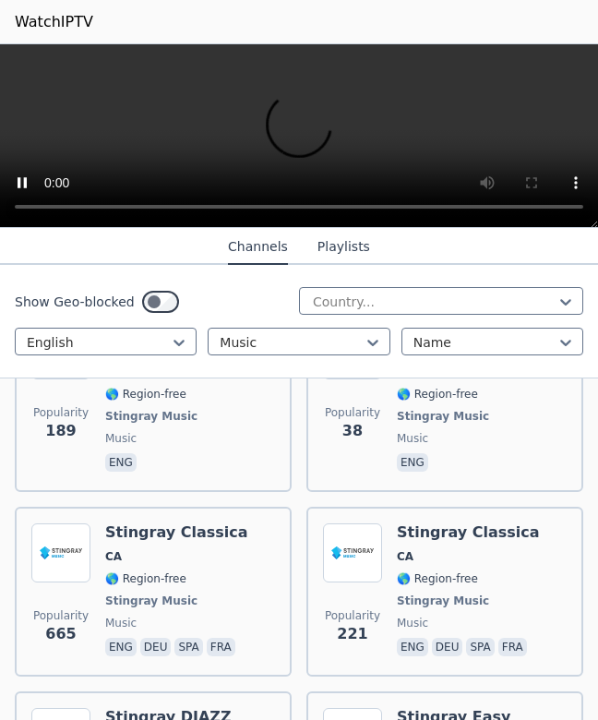
scroll to position [5259, 0]
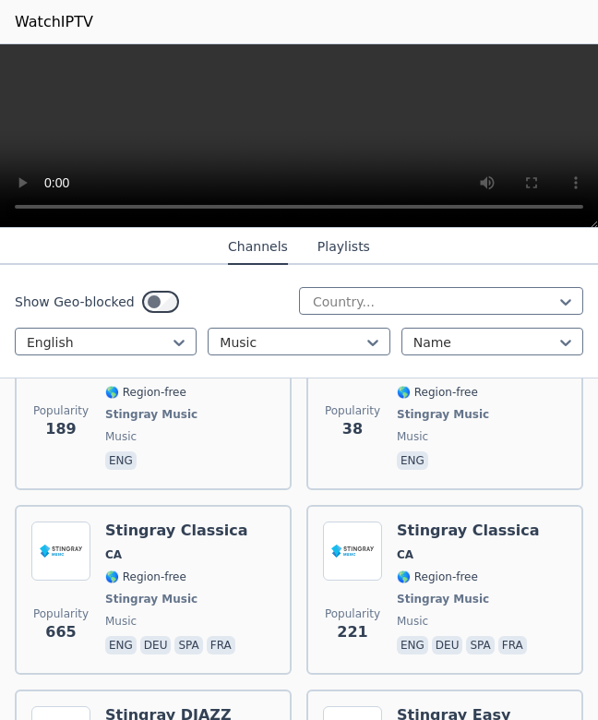
click at [475, 547] on span "CA" at bounding box center [468, 554] width 143 height 15
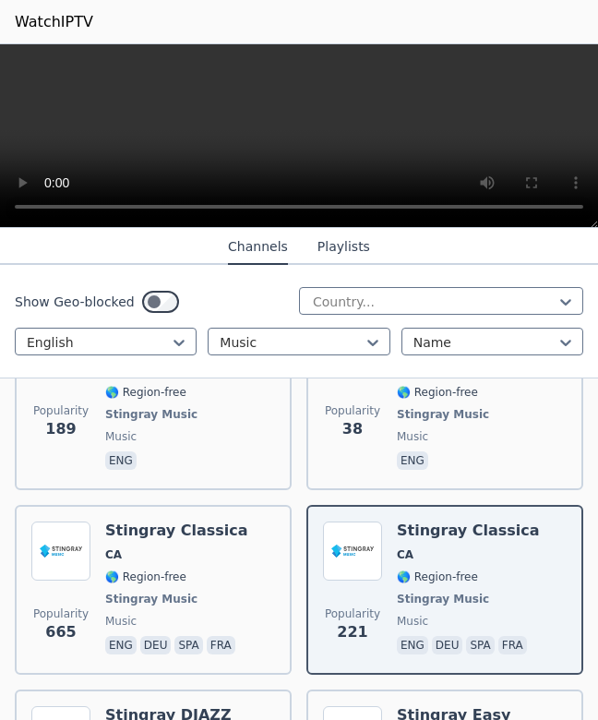
click at [182, 547] on span "CA" at bounding box center [176, 554] width 143 height 15
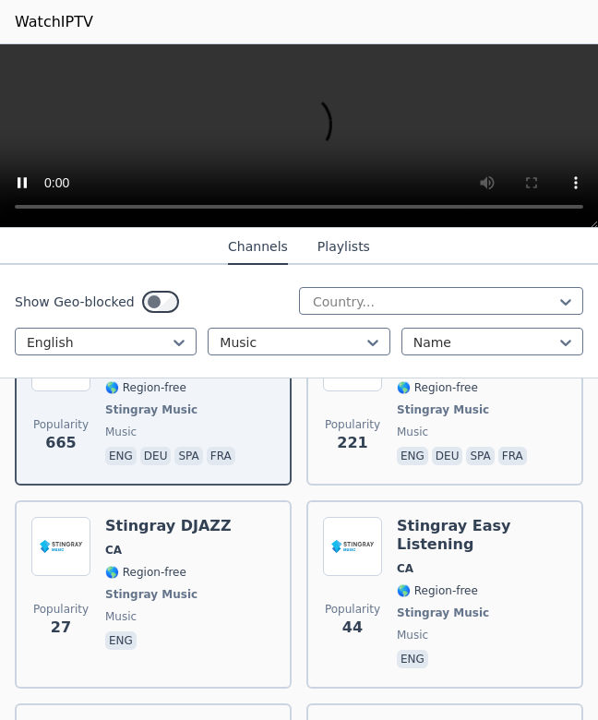
scroll to position [5456, 0]
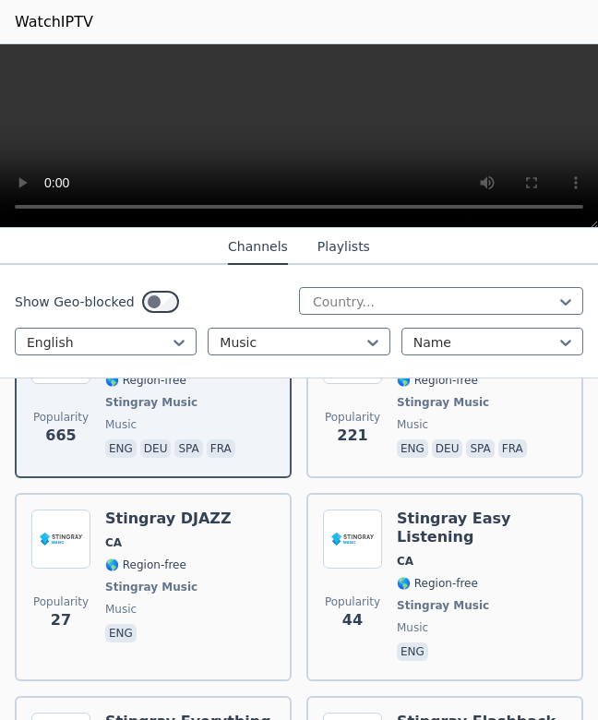
click at [210, 534] on div "Stingray DJAZZ CA 🌎 Region-free Stingray Music music eng" at bounding box center [168, 586] width 126 height 155
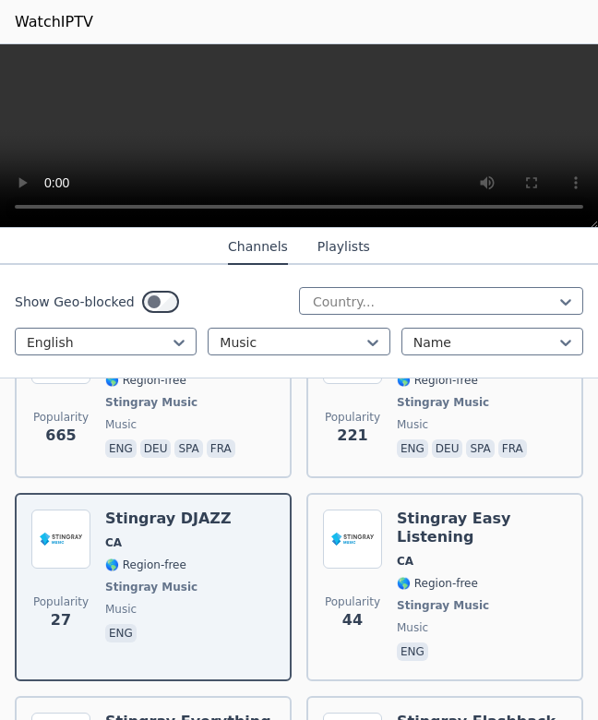
click at [432, 554] on span "CA" at bounding box center [482, 561] width 170 height 15
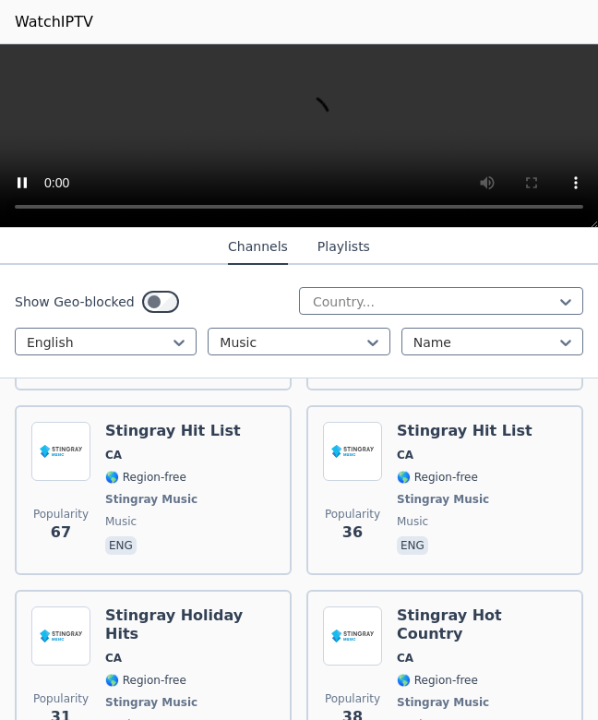
scroll to position [6155, 0]
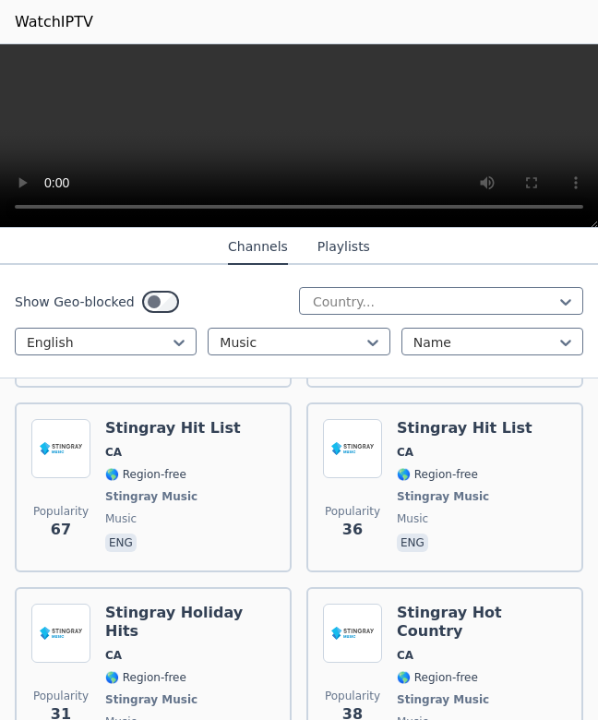
click at [279, 126] on video at bounding box center [299, 136] width 598 height 184
click at [285, 140] on video at bounding box center [299, 136] width 598 height 184
click at [43, 24] on link "WatchIPTV" at bounding box center [54, 22] width 78 height 22
